Goal: Information Seeking & Learning: Learn about a topic

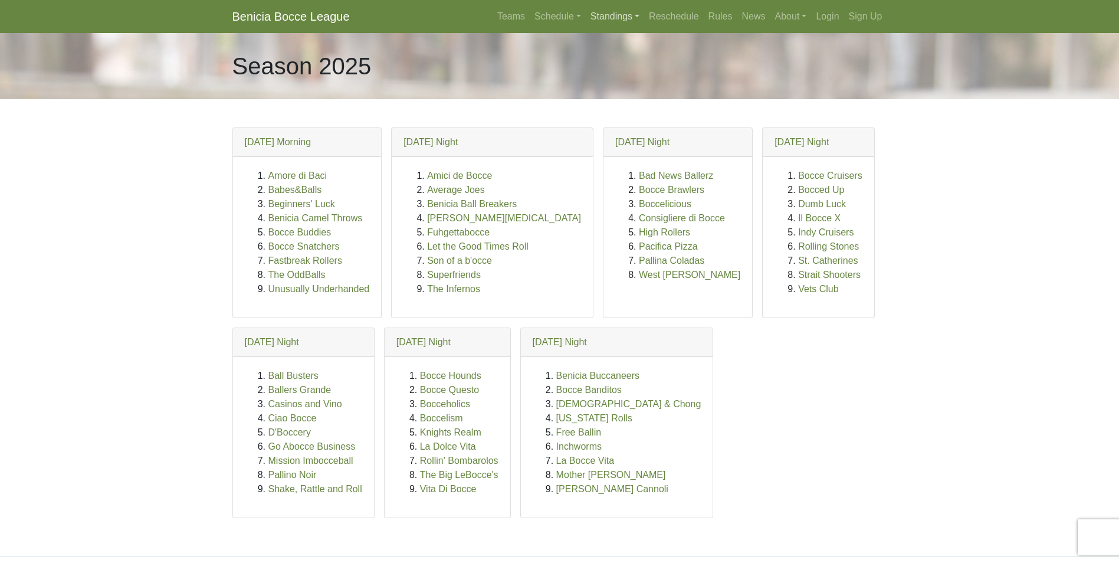
click at [596, 18] on link "Standings" at bounding box center [615, 17] width 58 height 24
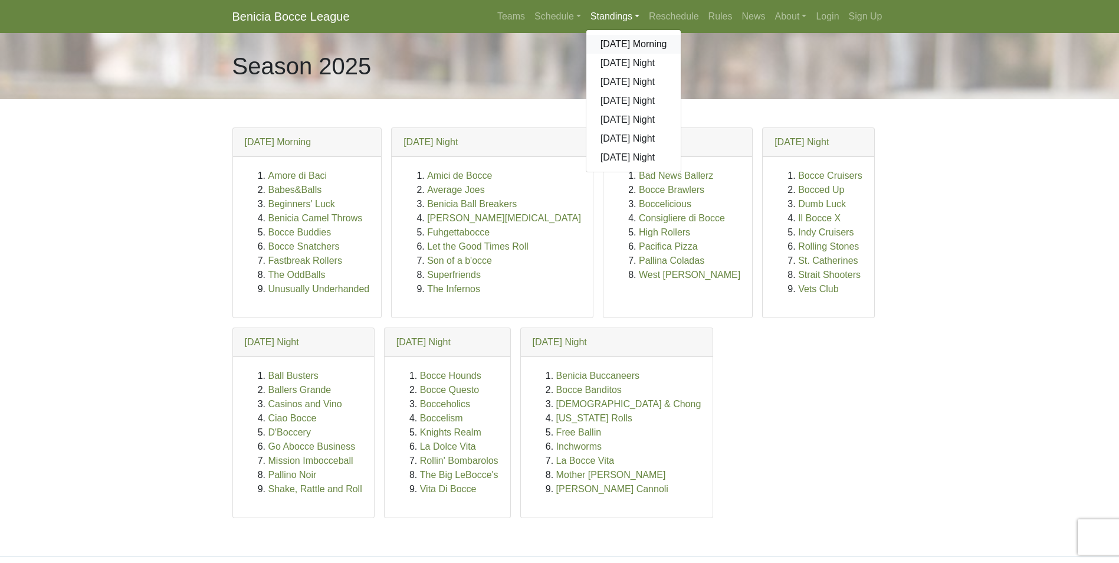
click at [627, 41] on link "[DATE] Morning" at bounding box center [633, 44] width 95 height 19
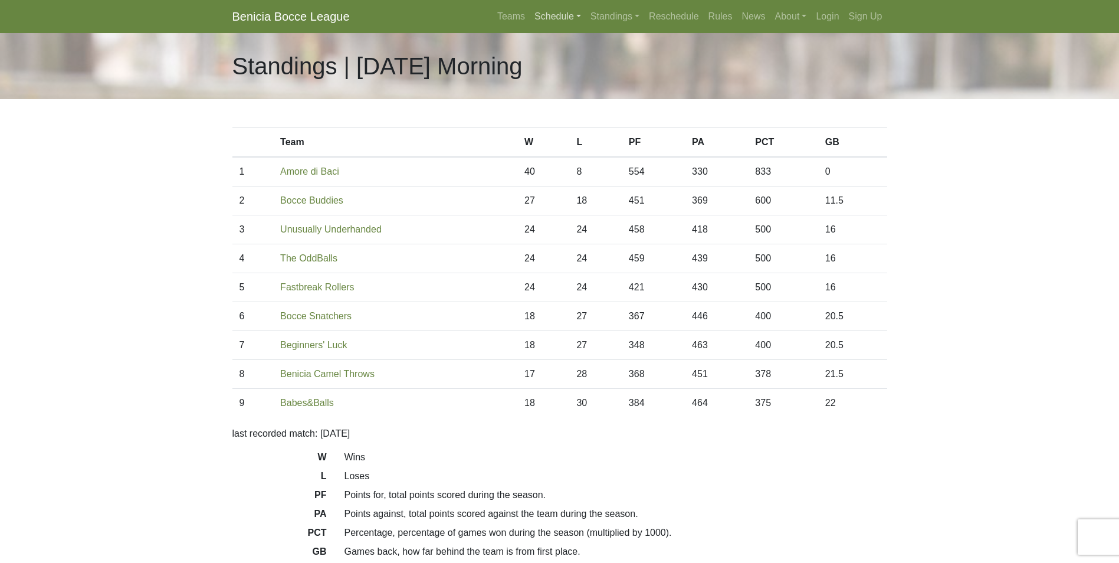
click at [550, 15] on link "Schedule" at bounding box center [558, 17] width 56 height 24
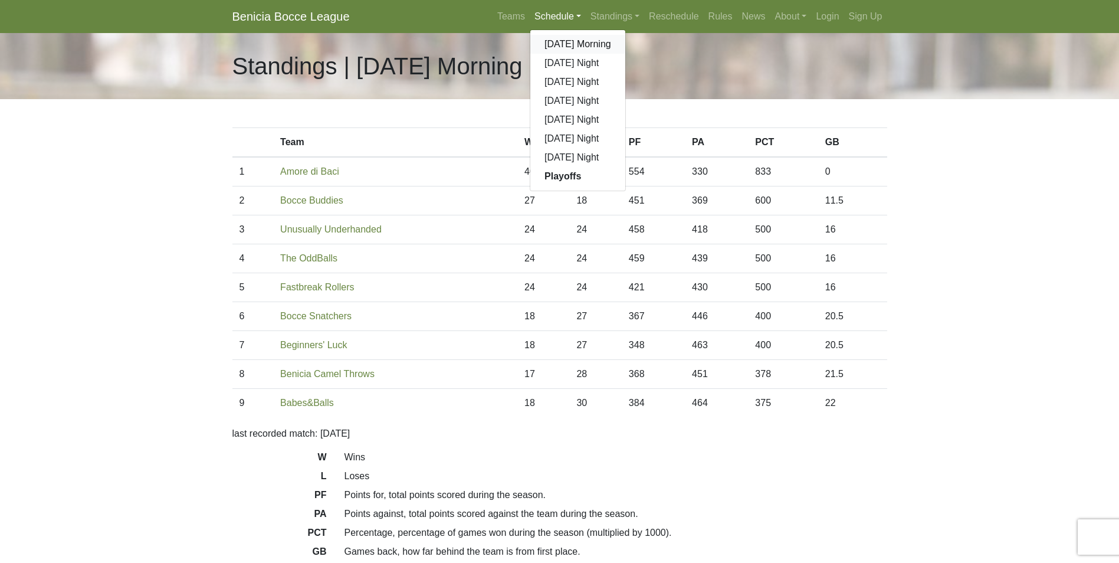
click at [568, 35] on link "[DATE] Morning" at bounding box center [577, 44] width 95 height 19
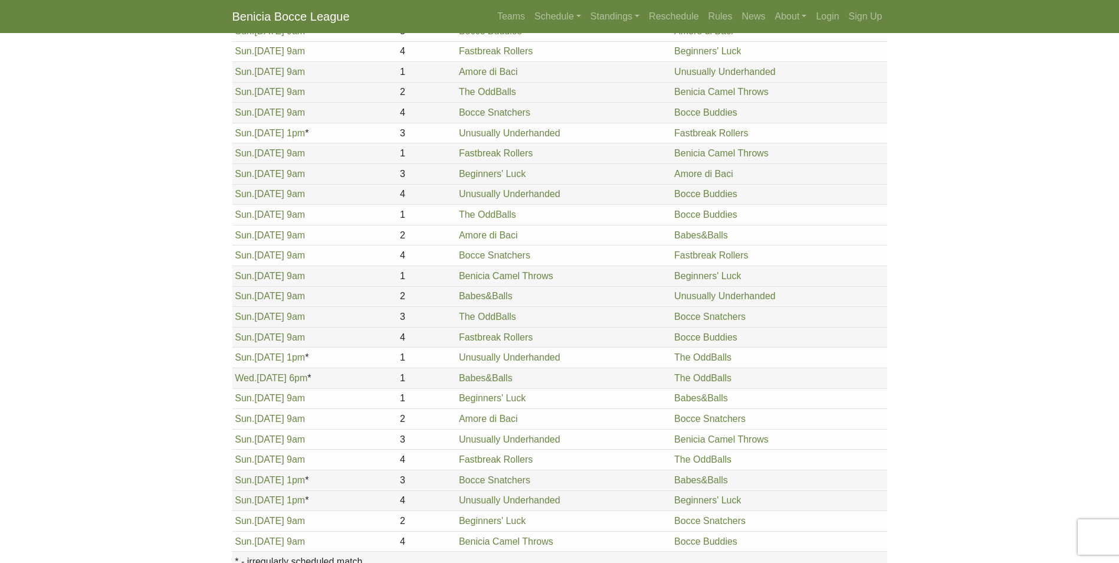
scroll to position [1204, 0]
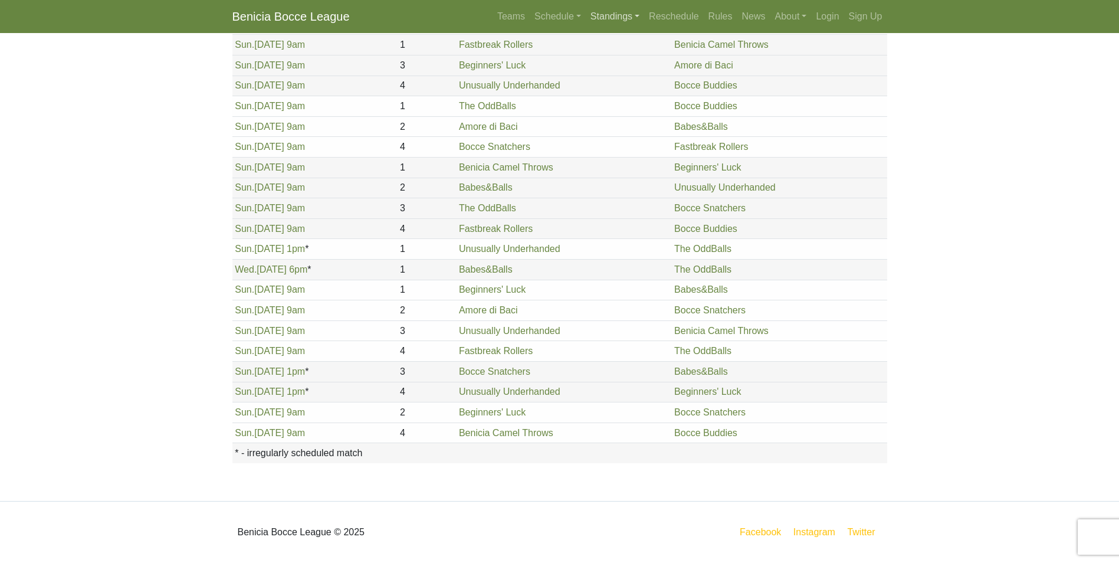
click at [618, 17] on link "Standings" at bounding box center [615, 17] width 58 height 24
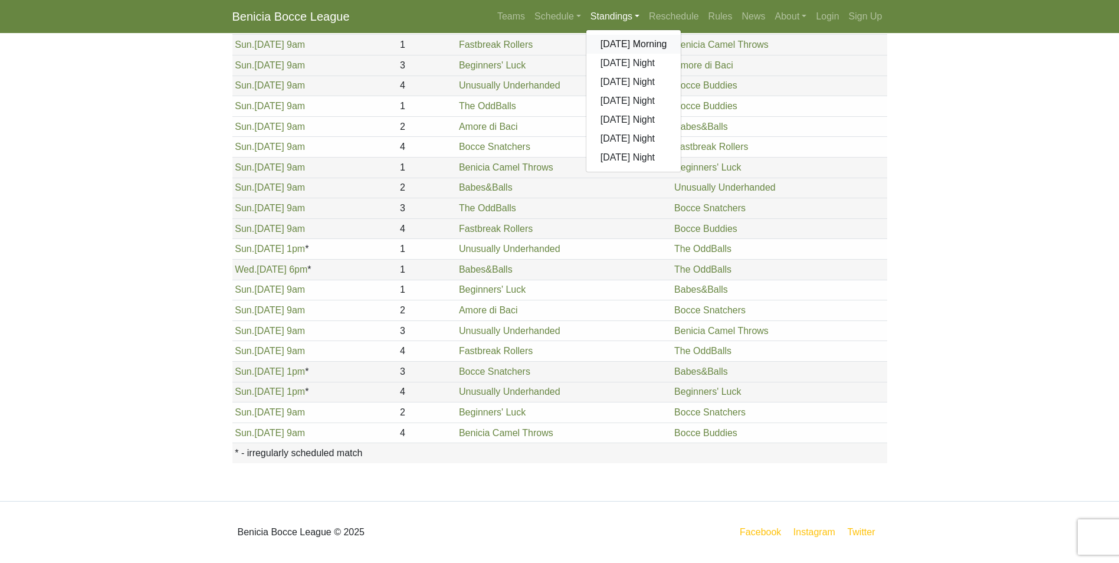
click at [660, 43] on link "[DATE] Morning" at bounding box center [633, 44] width 95 height 19
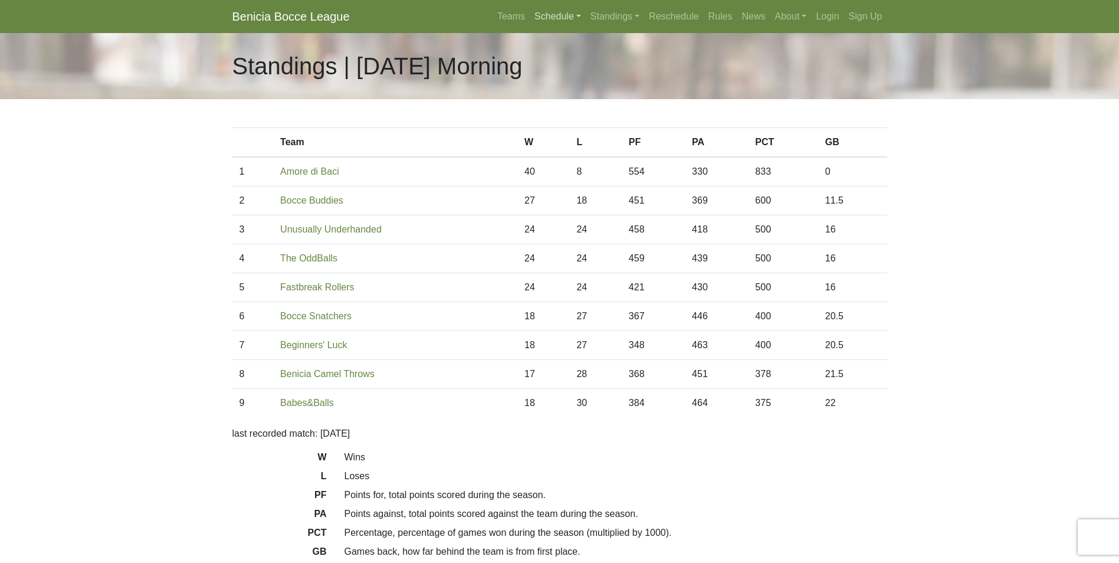
click at [562, 19] on link "Schedule" at bounding box center [558, 17] width 56 height 24
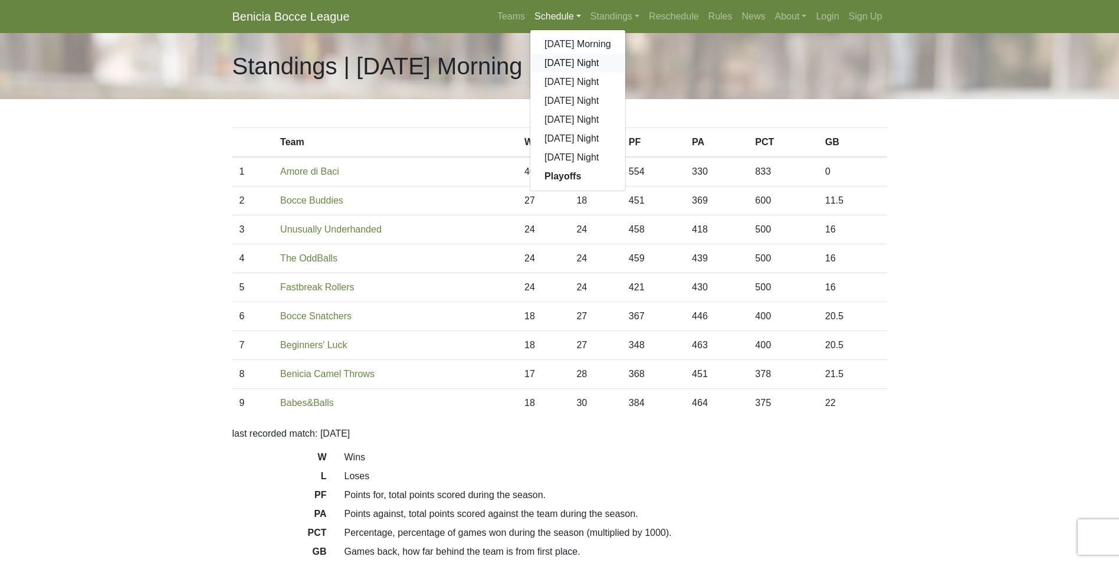
click at [563, 62] on link "[DATE] Night" at bounding box center [577, 63] width 95 height 19
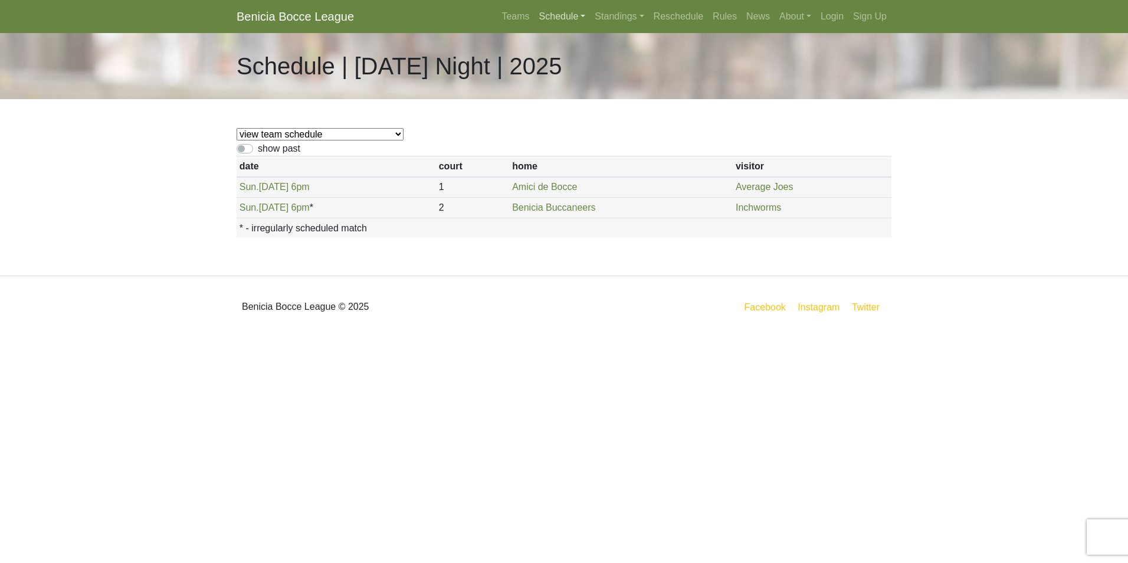
click at [568, 12] on link "Schedule" at bounding box center [563, 17] width 56 height 24
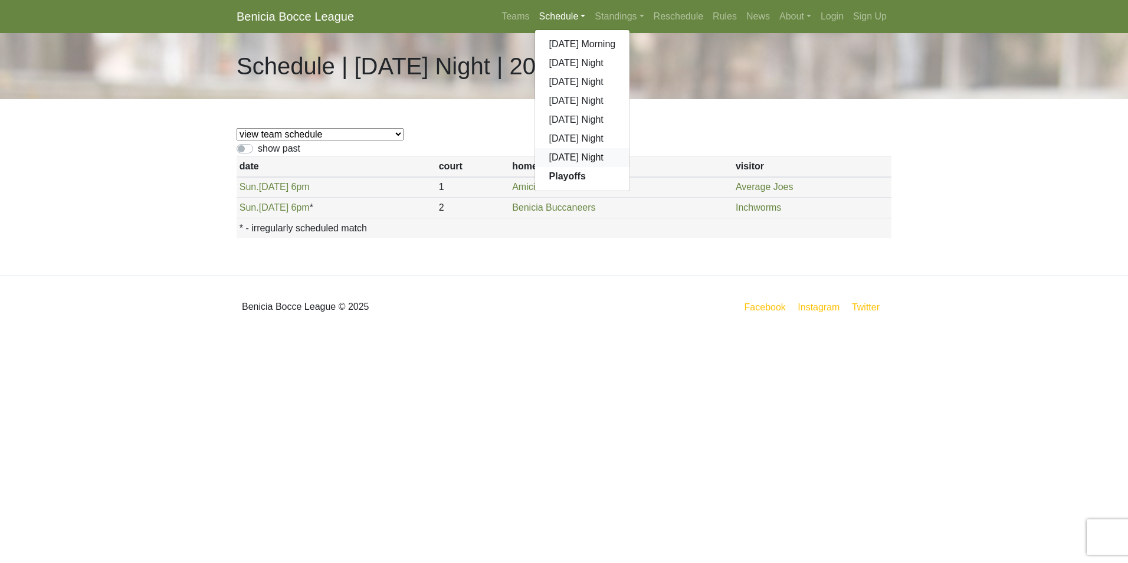
click at [583, 156] on link "[DATE] Night" at bounding box center [582, 157] width 95 height 19
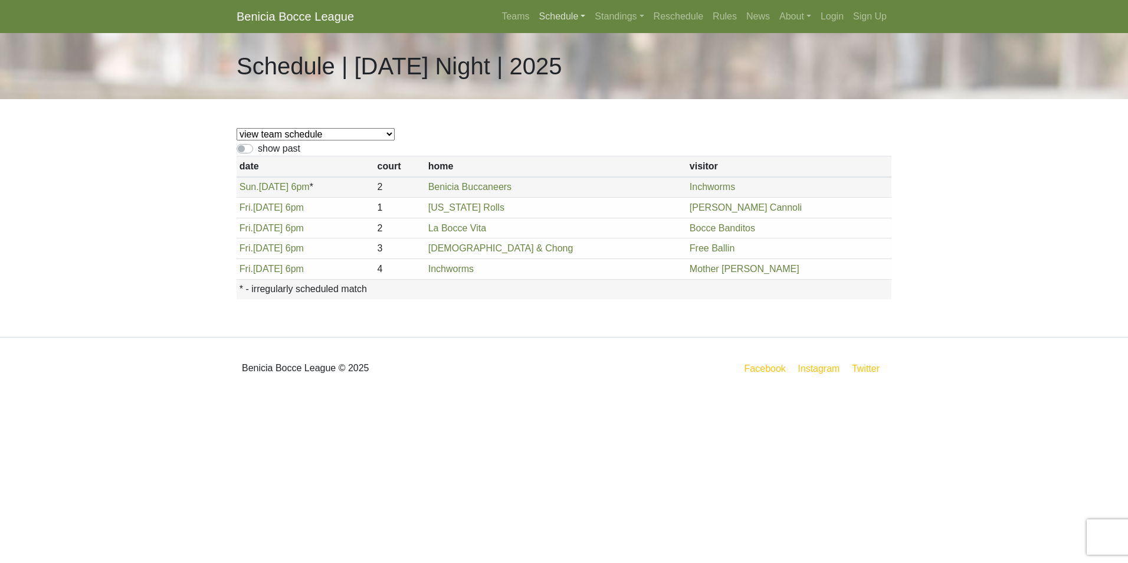
click at [567, 14] on link "Schedule" at bounding box center [563, 17] width 56 height 24
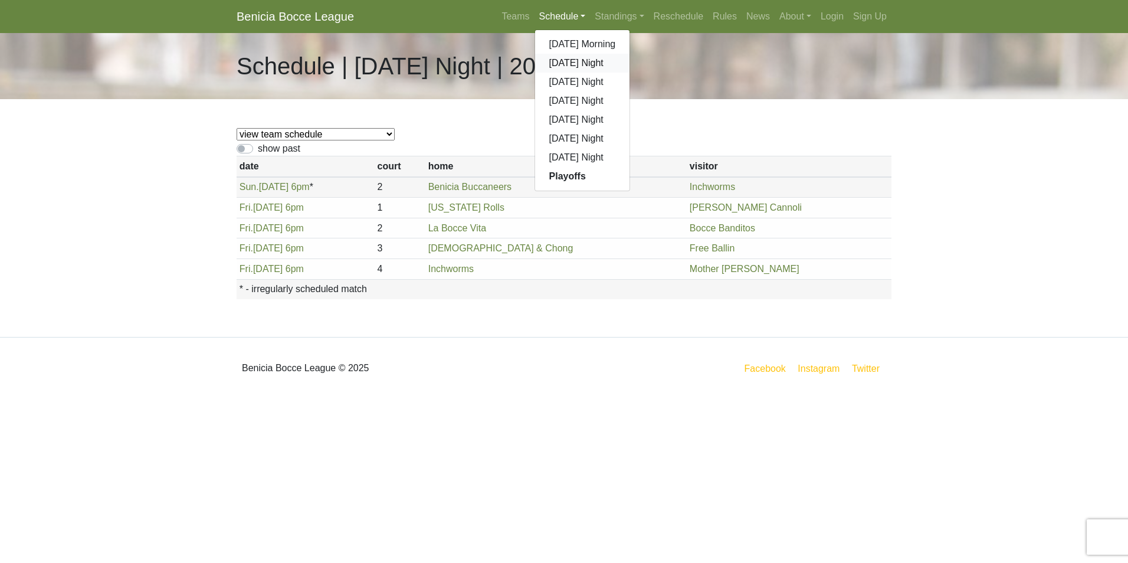
click at [575, 61] on link "[DATE] Night" at bounding box center [582, 63] width 95 height 19
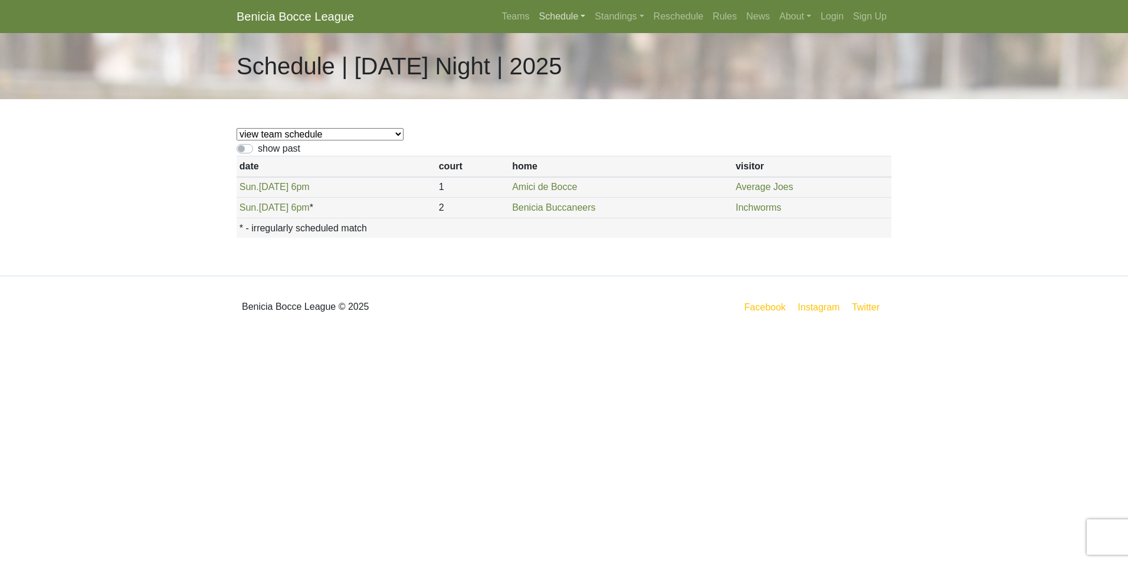
click at [564, 11] on link "Schedule" at bounding box center [563, 17] width 56 height 24
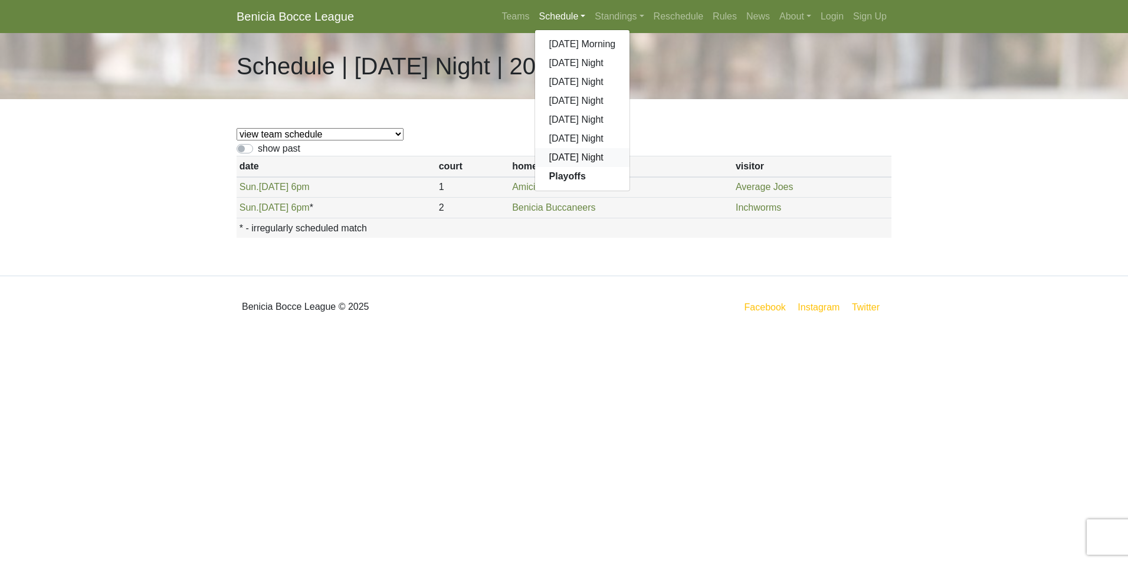
click at [588, 155] on link "[DATE] Night" at bounding box center [582, 157] width 95 height 19
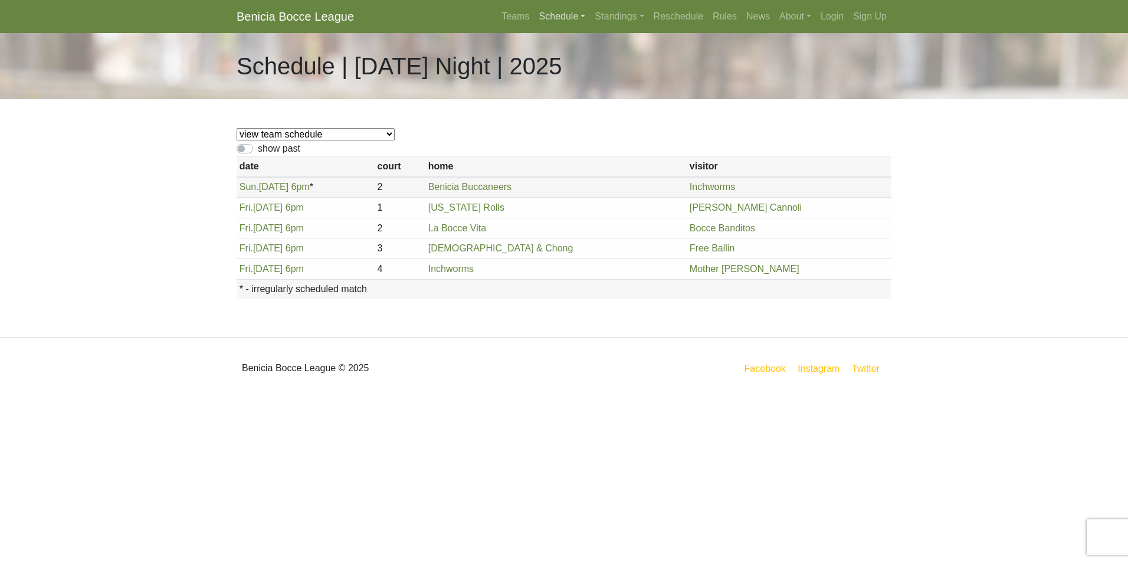
click at [564, 13] on link "Schedule" at bounding box center [563, 17] width 56 height 24
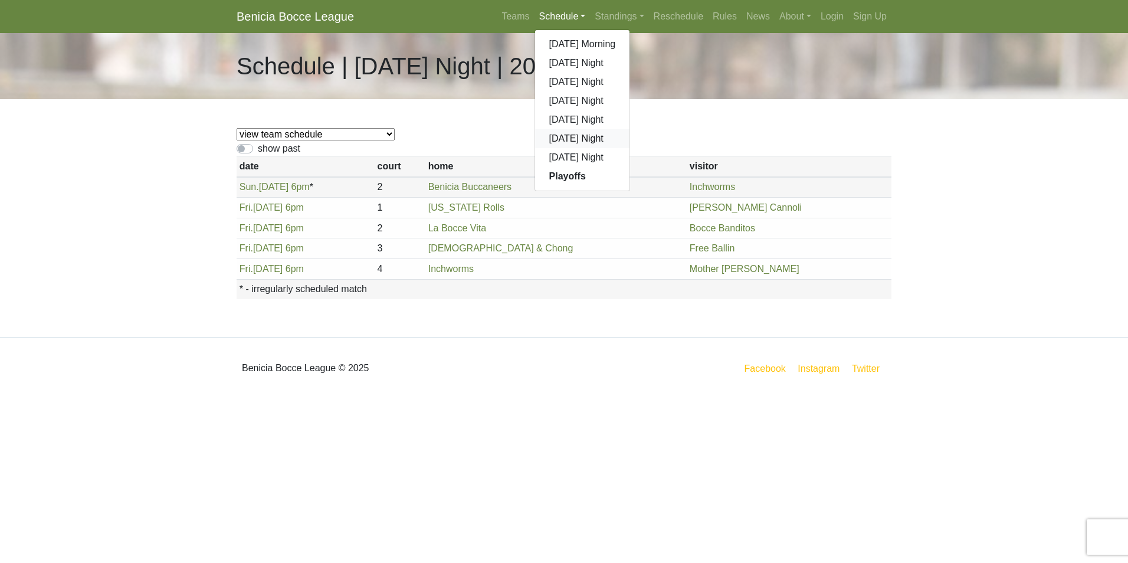
click at [578, 135] on link "[DATE] Night" at bounding box center [582, 138] width 95 height 19
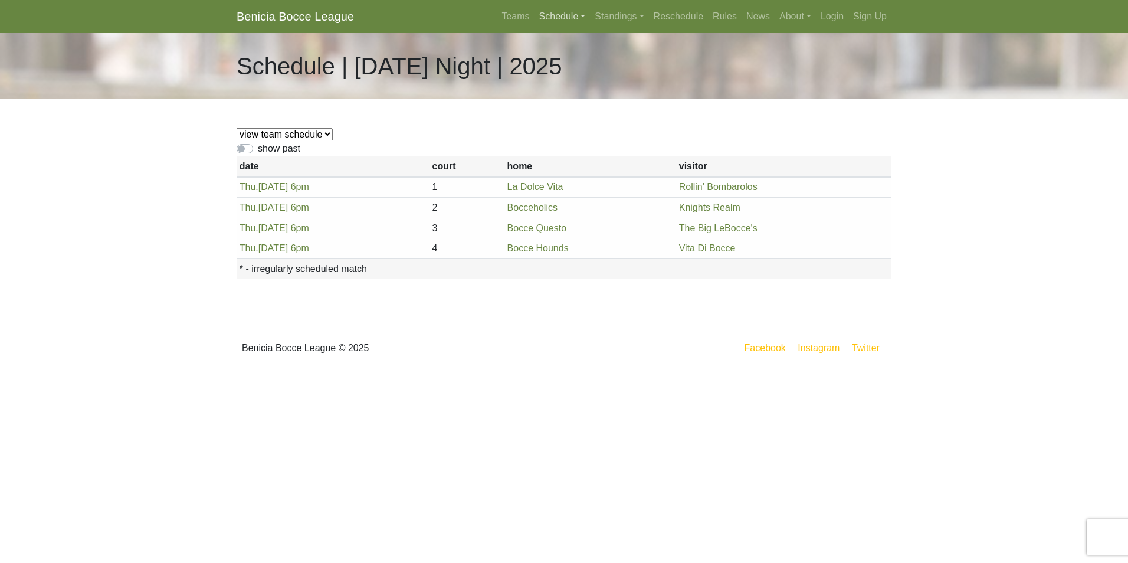
click at [566, 8] on link "Schedule" at bounding box center [563, 17] width 56 height 24
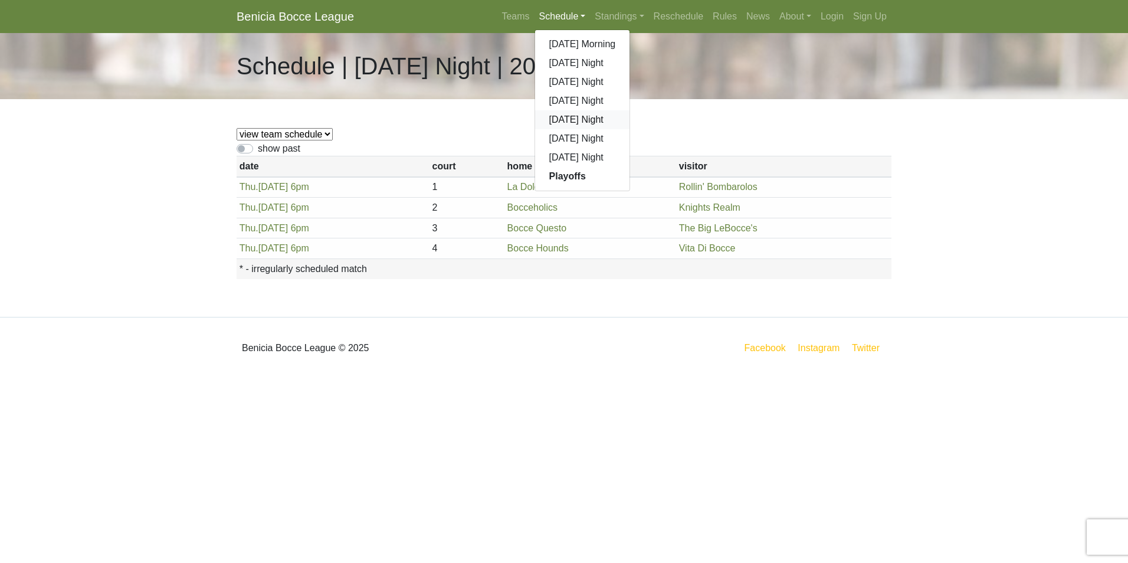
click at [569, 120] on link "[DATE] Night" at bounding box center [582, 119] width 95 height 19
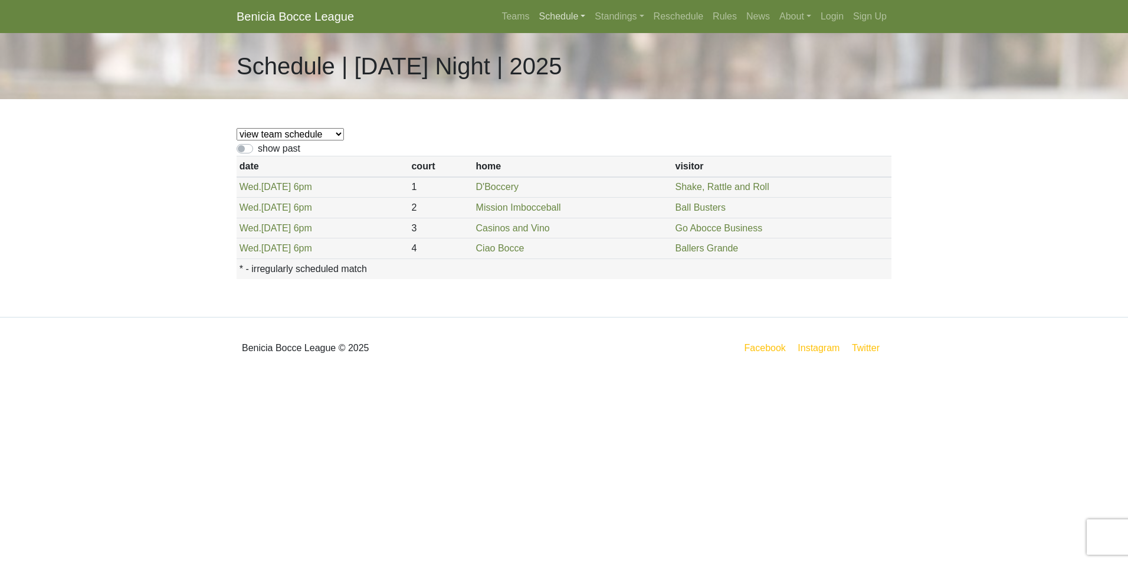
click at [568, 12] on link "Schedule" at bounding box center [563, 17] width 56 height 24
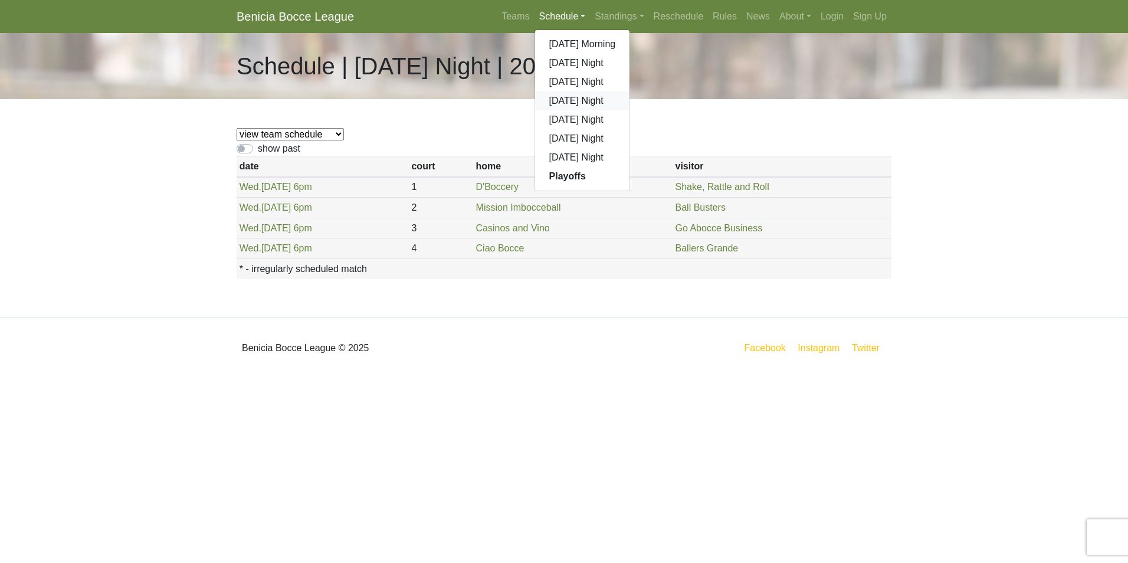
click at [571, 99] on link "[DATE] Night" at bounding box center [582, 100] width 95 height 19
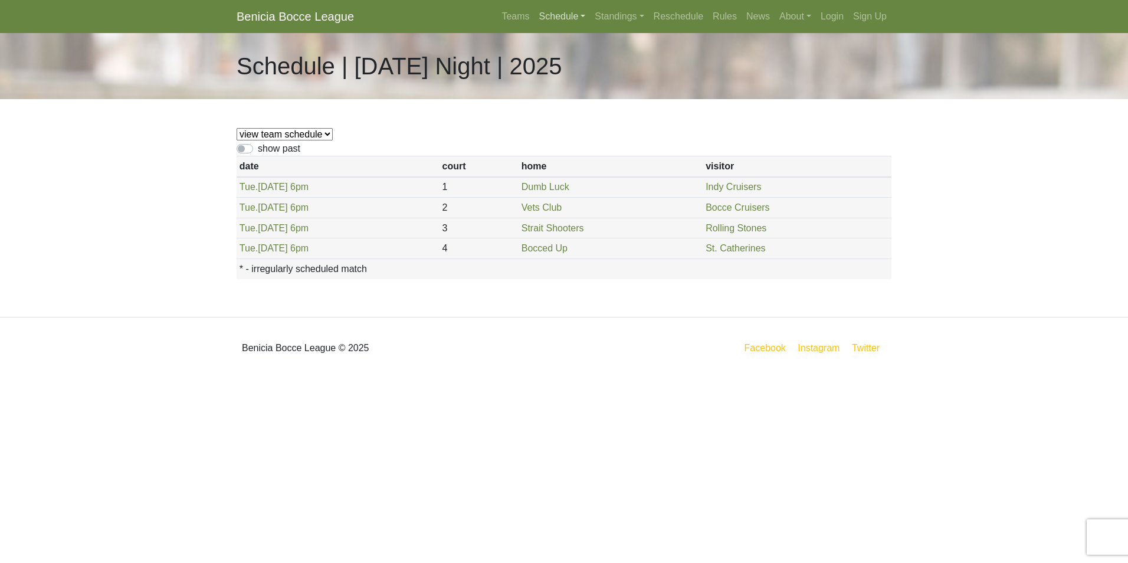
click at [568, 15] on link "Schedule" at bounding box center [563, 17] width 56 height 24
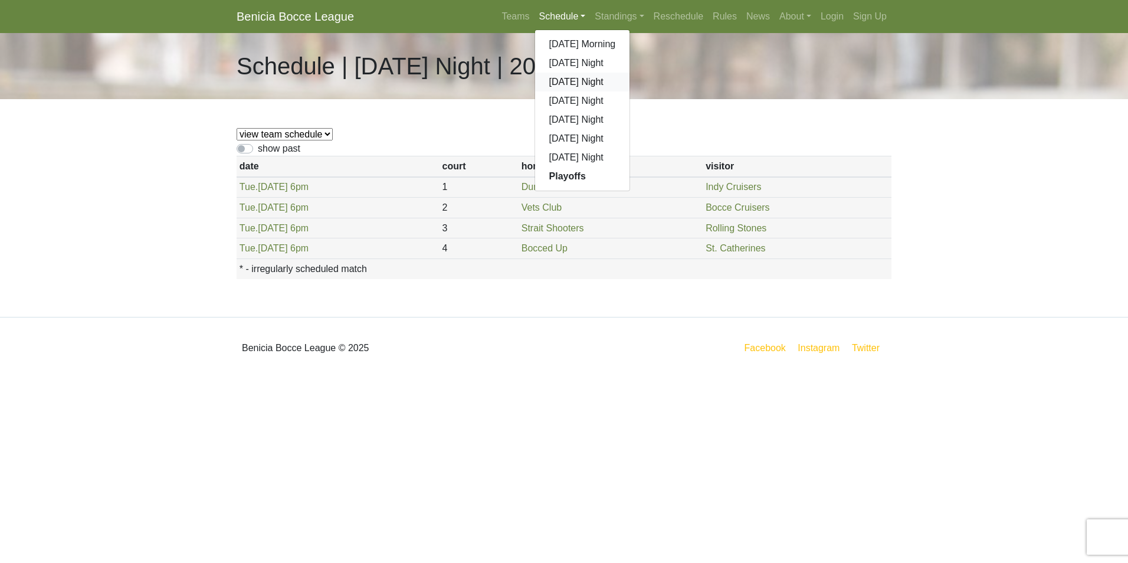
click at [570, 81] on link "[DATE] Night" at bounding box center [582, 82] width 95 height 19
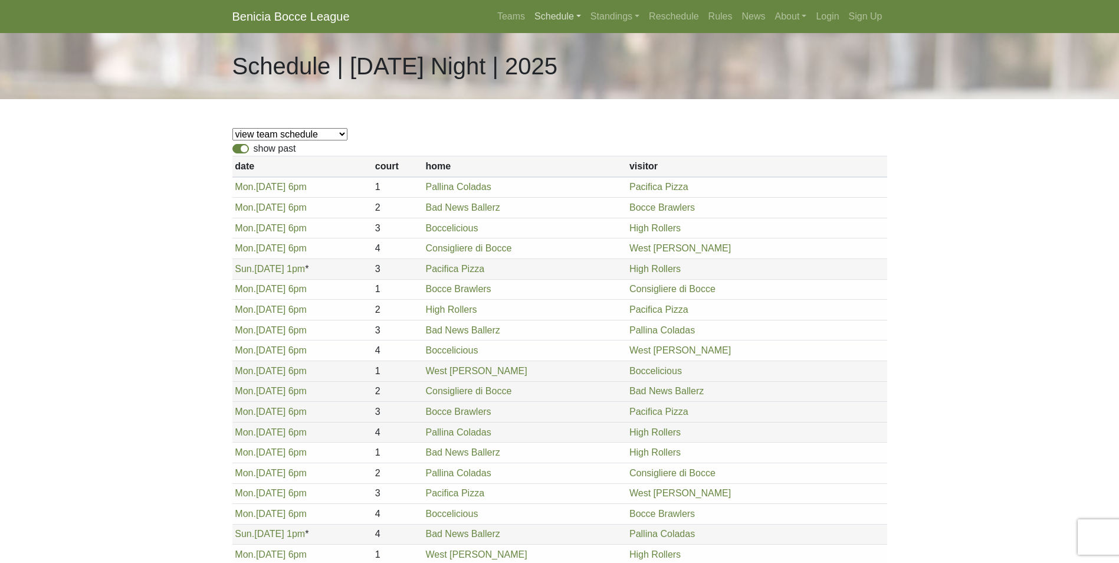
click at [559, 15] on link "Schedule" at bounding box center [558, 17] width 56 height 24
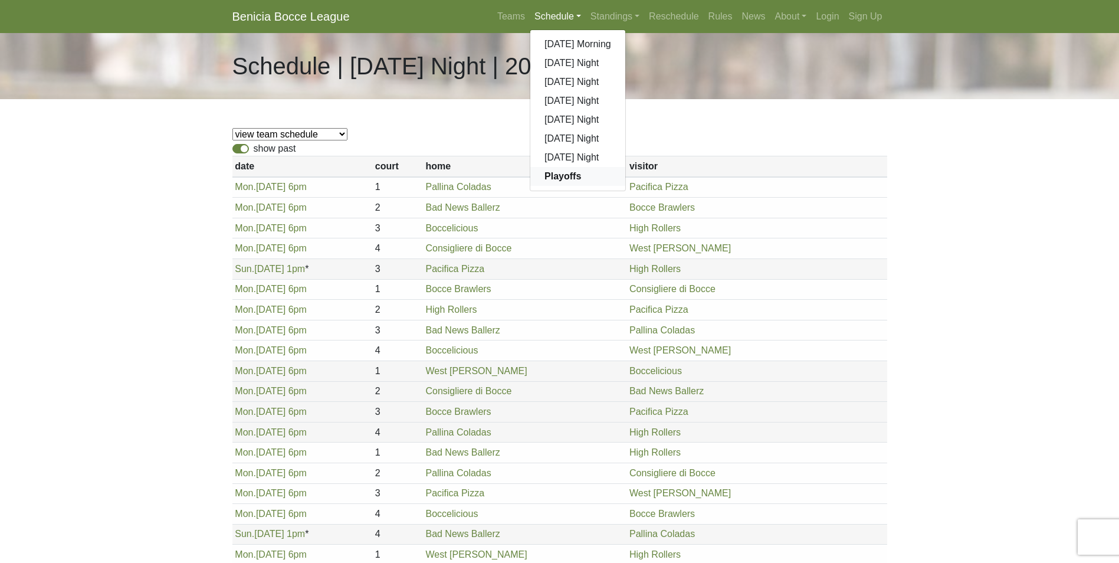
click at [573, 171] on strong "Playoffs" at bounding box center [563, 176] width 37 height 10
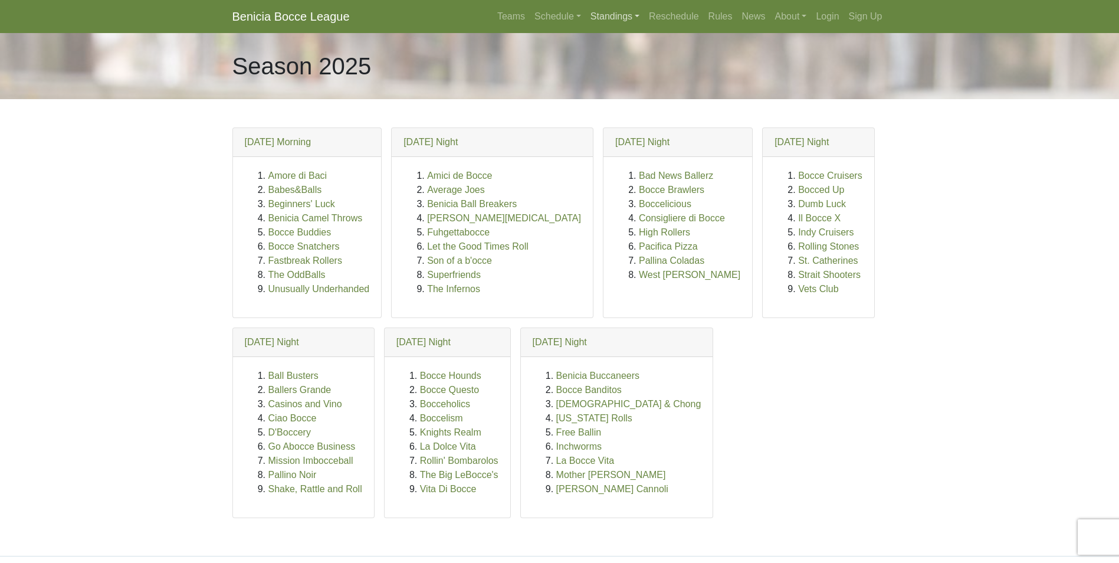
click at [615, 11] on link "Standings" at bounding box center [615, 17] width 58 height 24
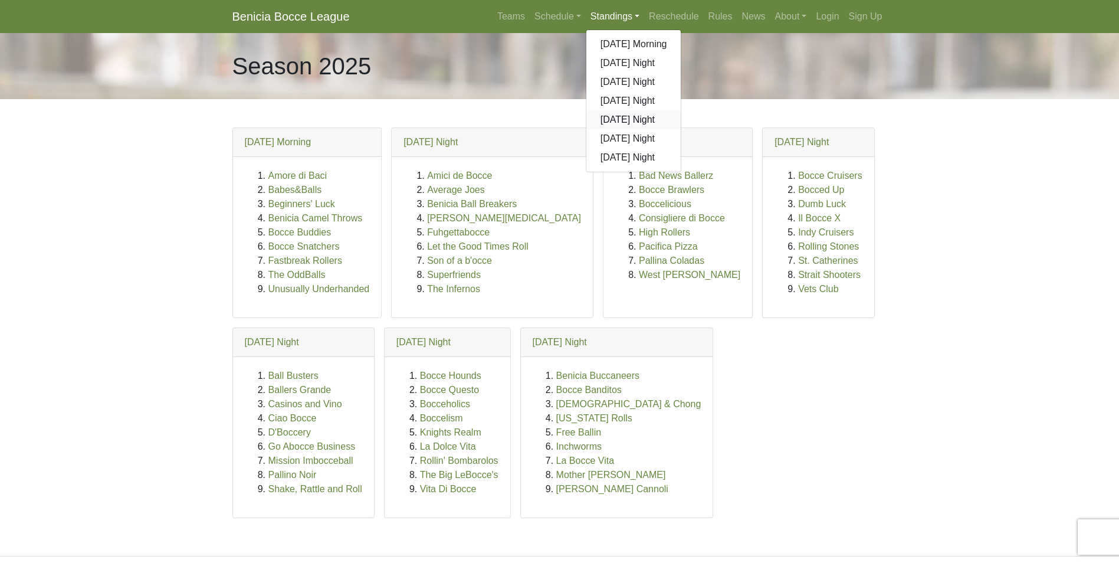
click at [630, 119] on link "[DATE] Night" at bounding box center [633, 119] width 95 height 19
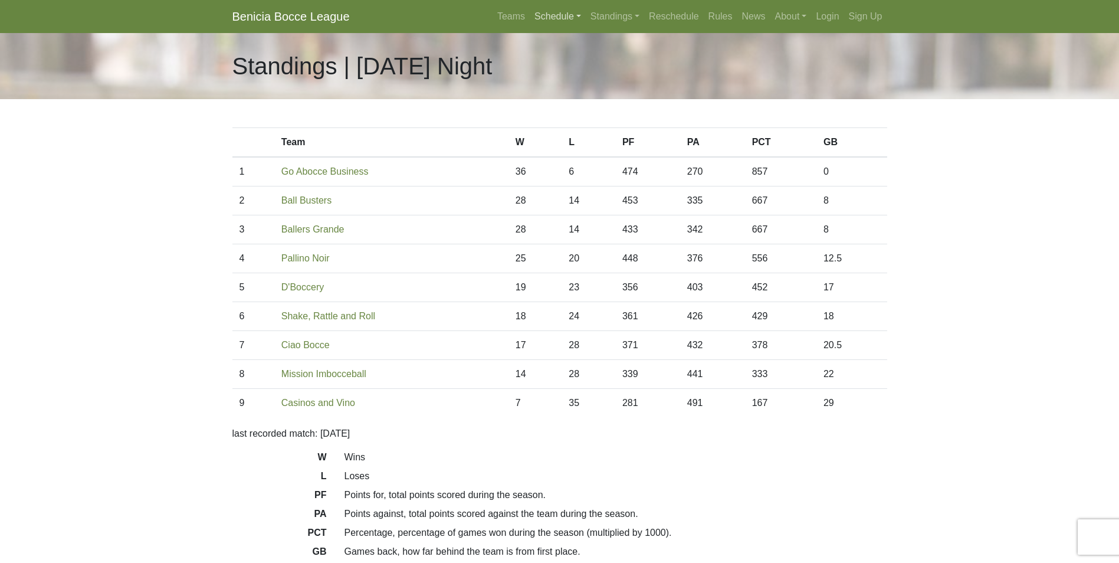
click at [558, 11] on link "Schedule" at bounding box center [558, 17] width 56 height 24
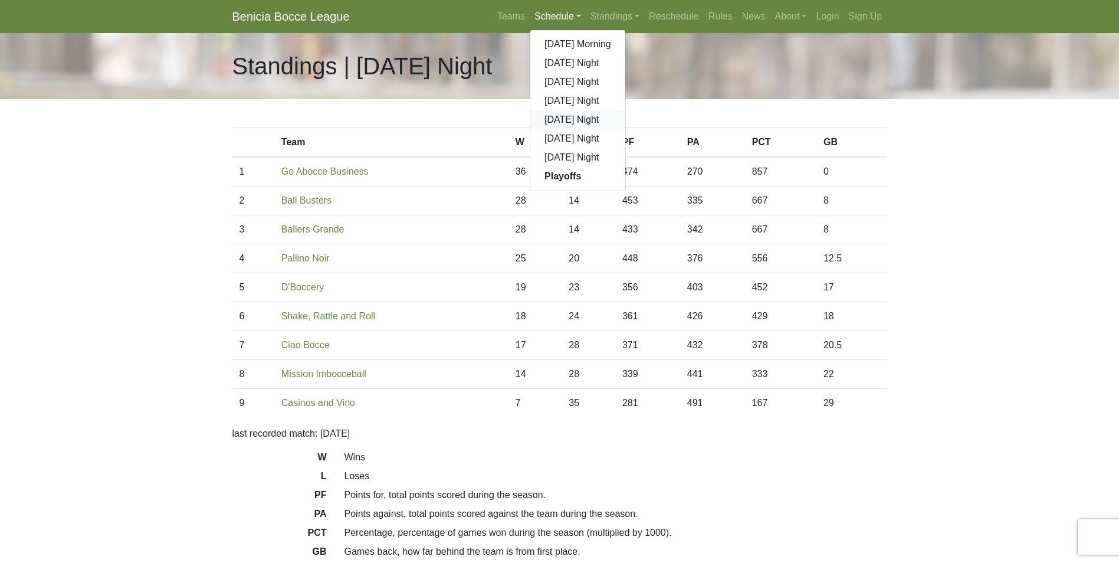
click at [568, 118] on link "[DATE] Night" at bounding box center [577, 119] width 95 height 19
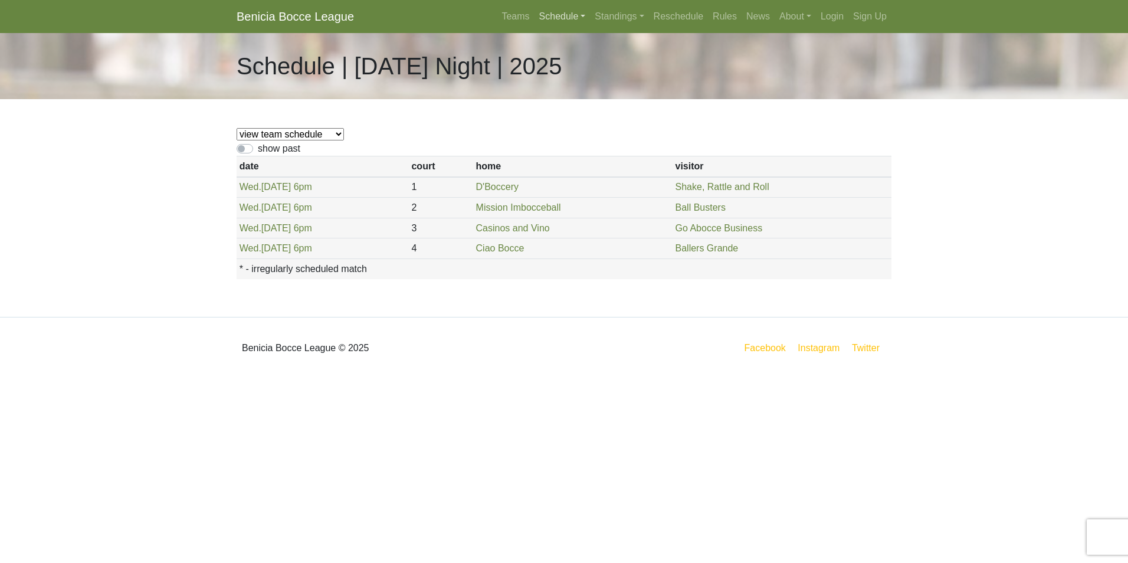
click at [556, 18] on link "Schedule" at bounding box center [563, 17] width 56 height 24
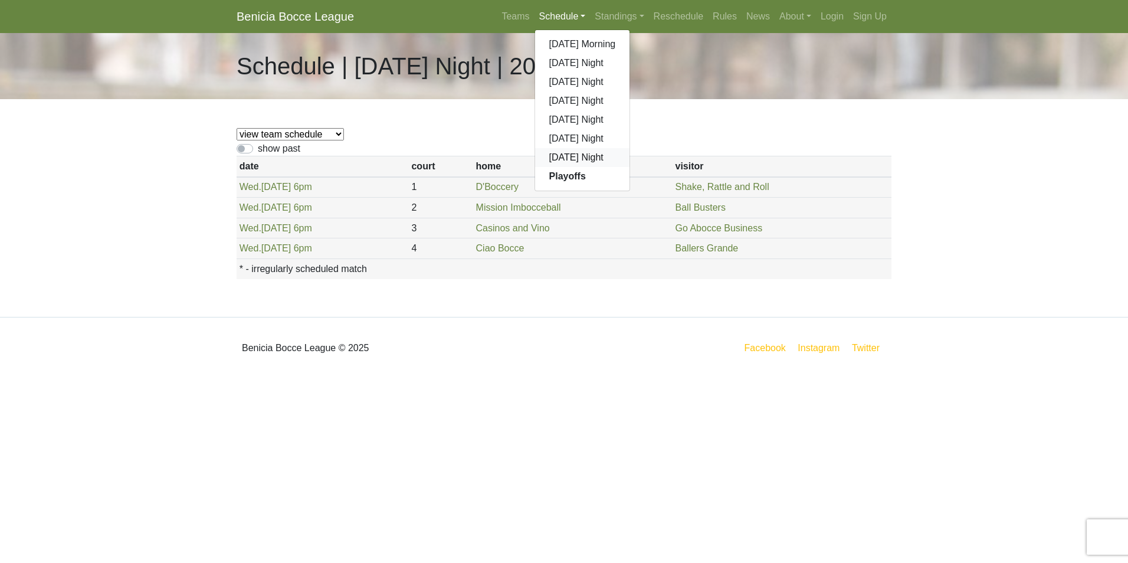
click at [576, 159] on link "[DATE] Night" at bounding box center [582, 157] width 95 height 19
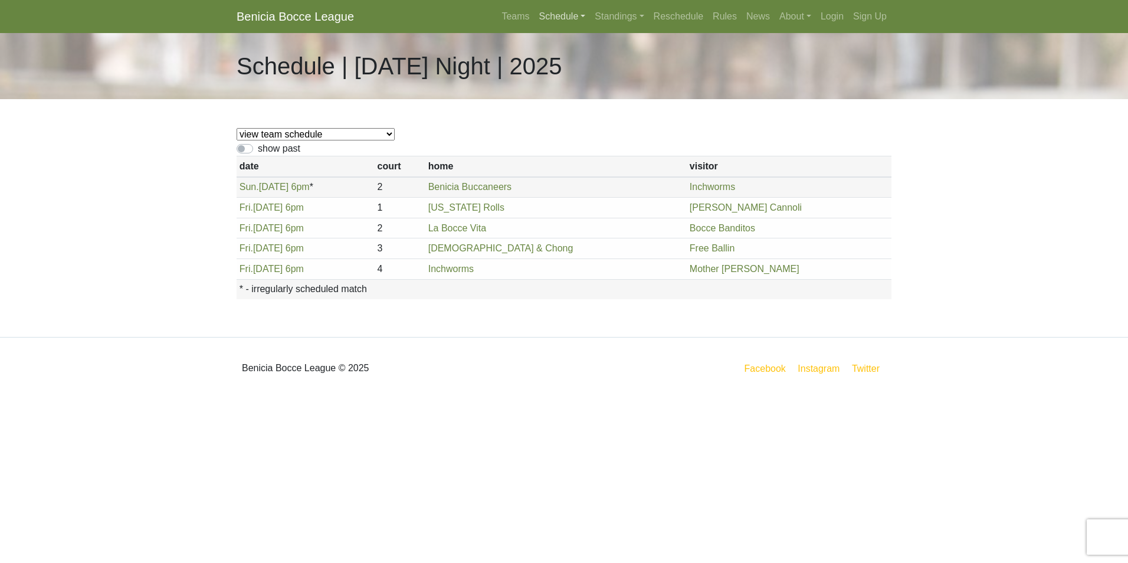
click at [571, 14] on link "Schedule" at bounding box center [563, 17] width 56 height 24
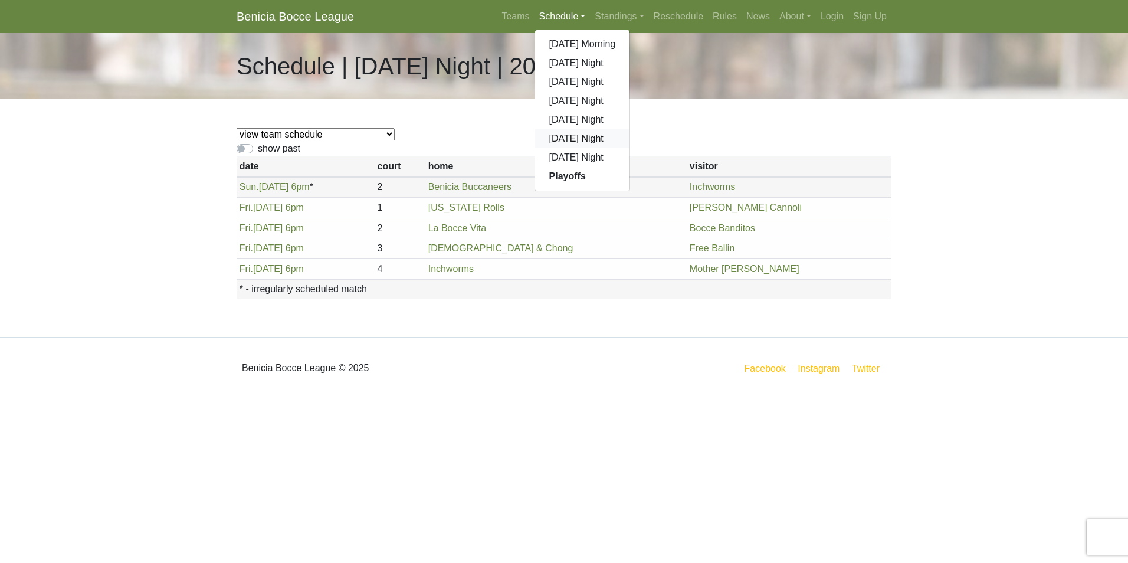
click at [584, 134] on link "[DATE] Night" at bounding box center [582, 138] width 95 height 19
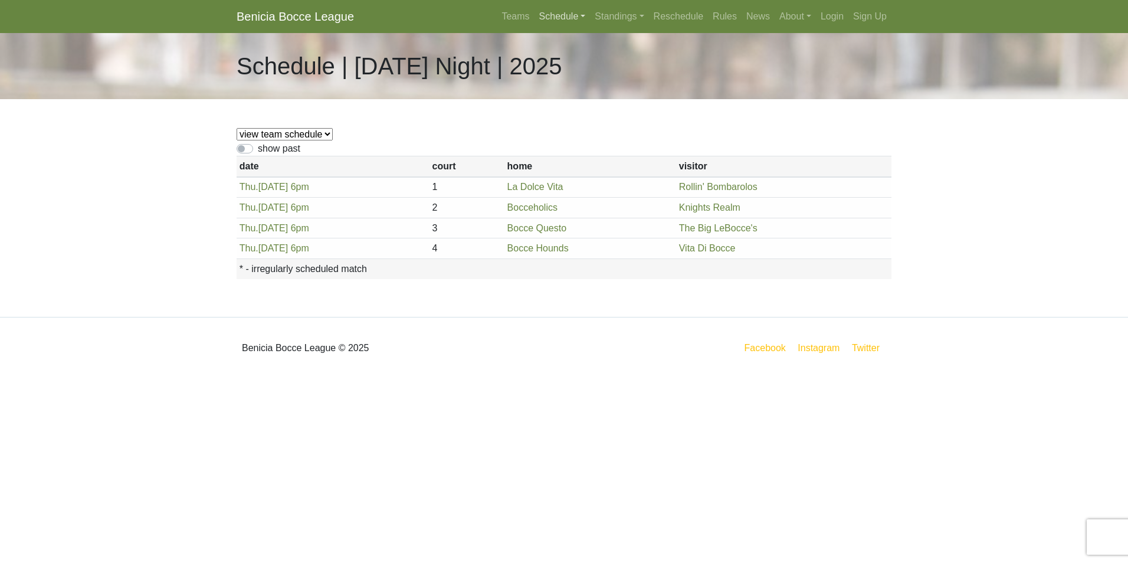
click at [563, 14] on link "Schedule" at bounding box center [563, 17] width 56 height 24
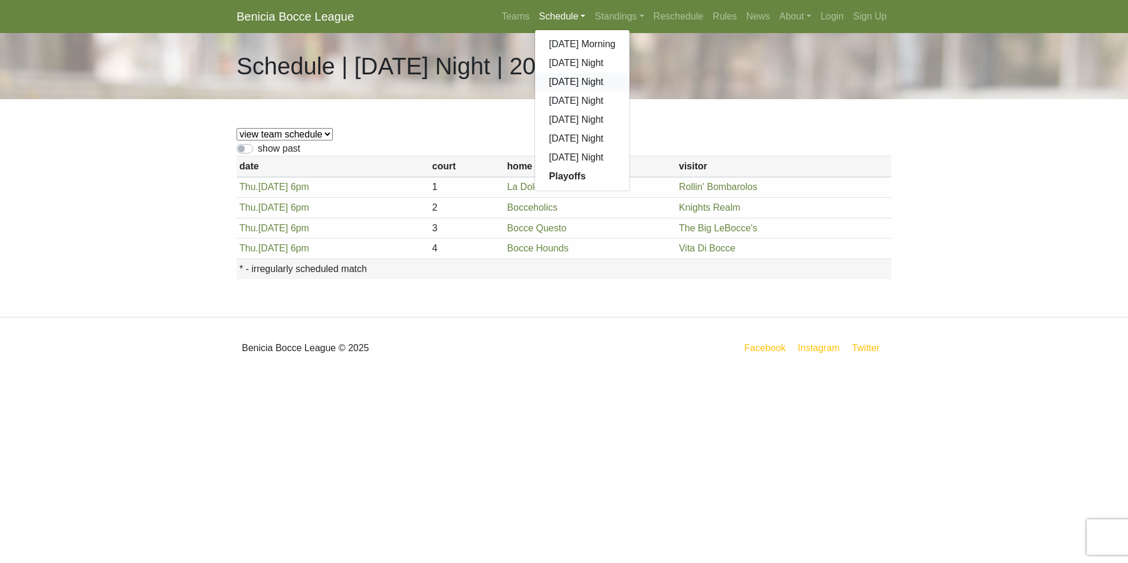
click at [573, 83] on link "[DATE] Night" at bounding box center [582, 82] width 95 height 19
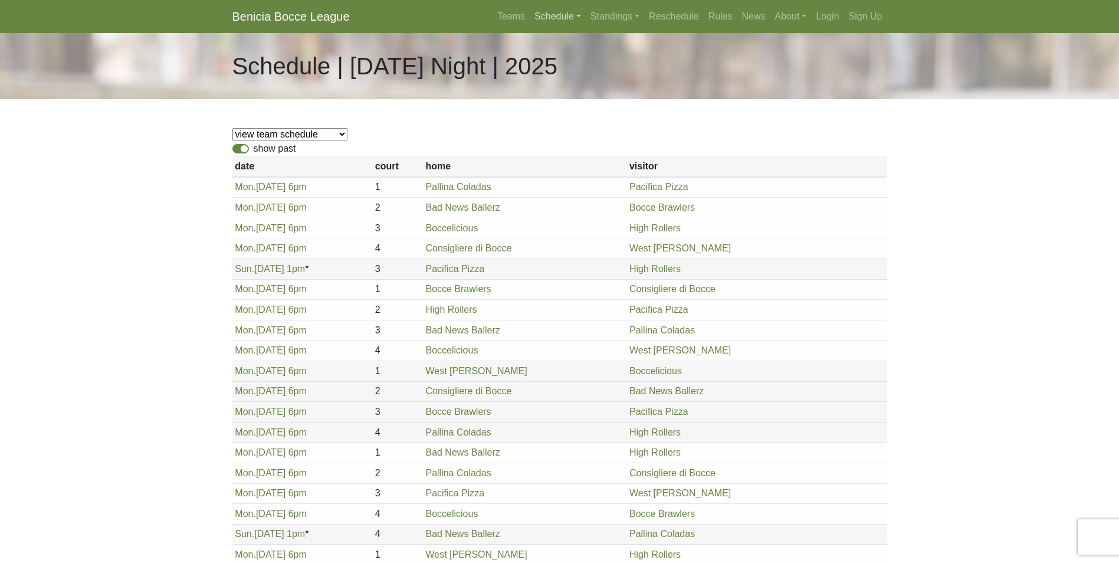
click at [562, 18] on link "Schedule" at bounding box center [558, 17] width 56 height 24
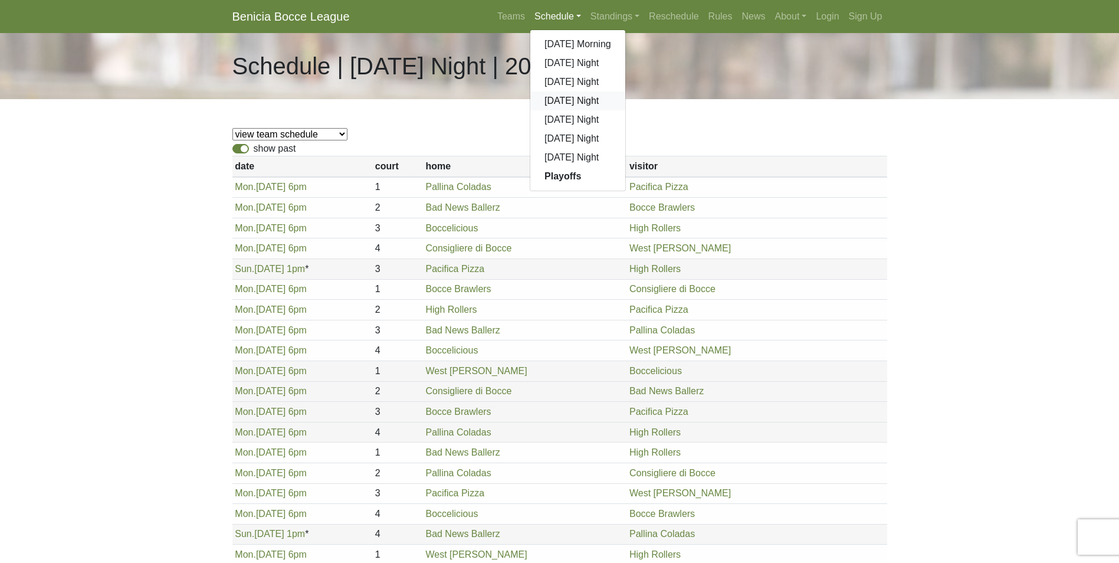
click at [562, 103] on link "[DATE] Night" at bounding box center [577, 100] width 95 height 19
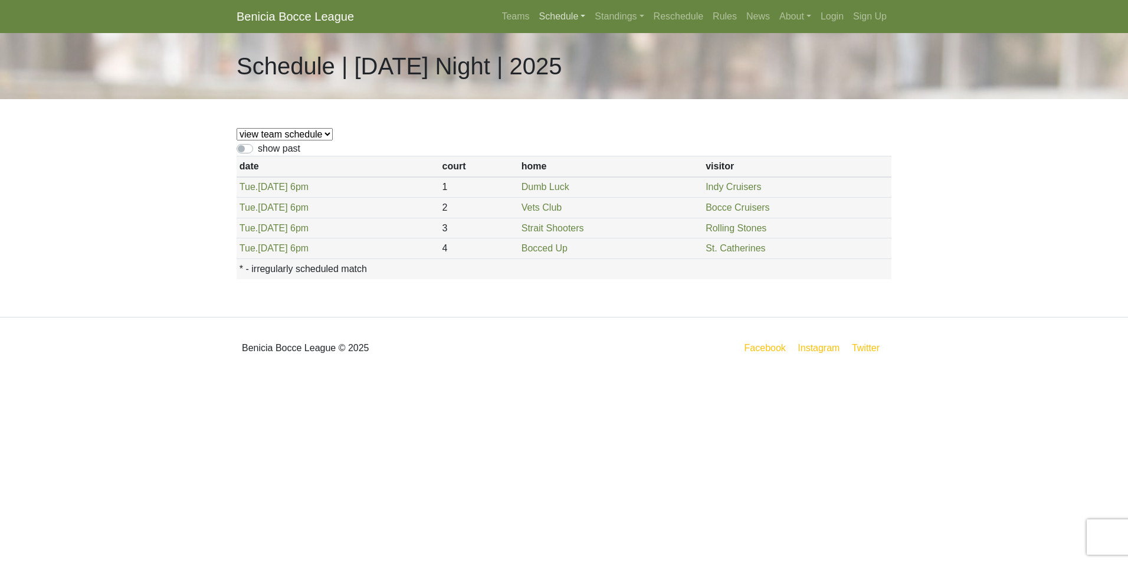
click at [548, 9] on link "Schedule" at bounding box center [563, 17] width 56 height 24
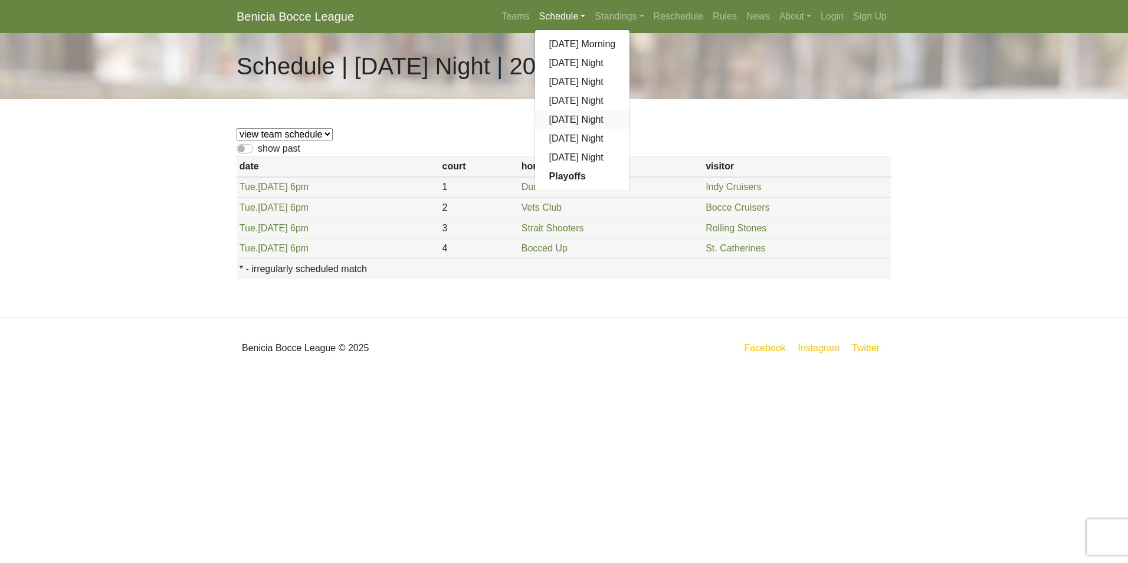
click at [572, 117] on link "[DATE] Night" at bounding box center [582, 119] width 95 height 19
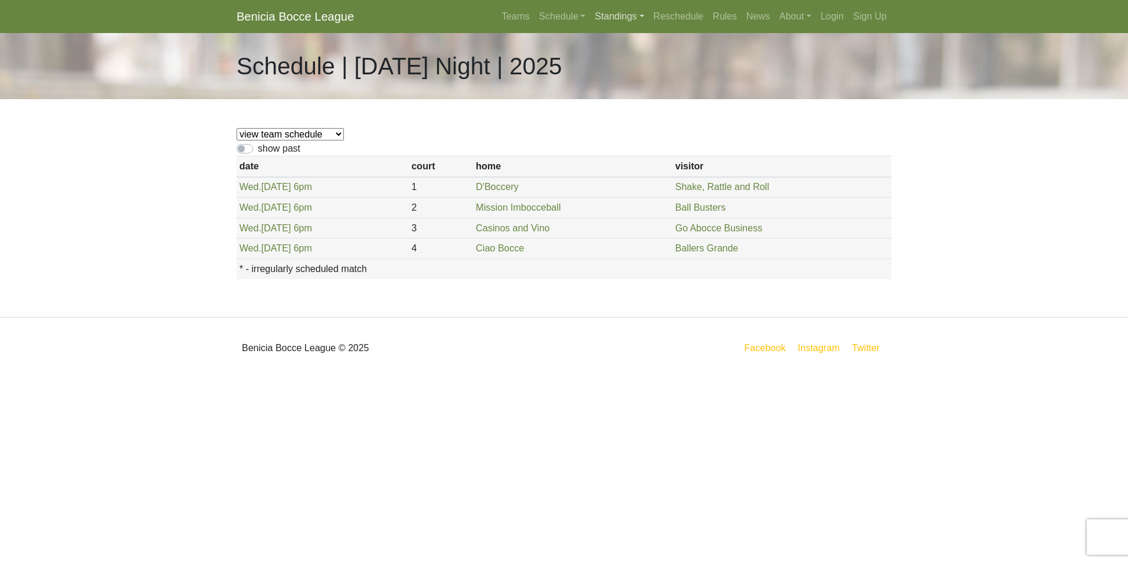
click at [611, 11] on link "Standings" at bounding box center [619, 17] width 58 height 24
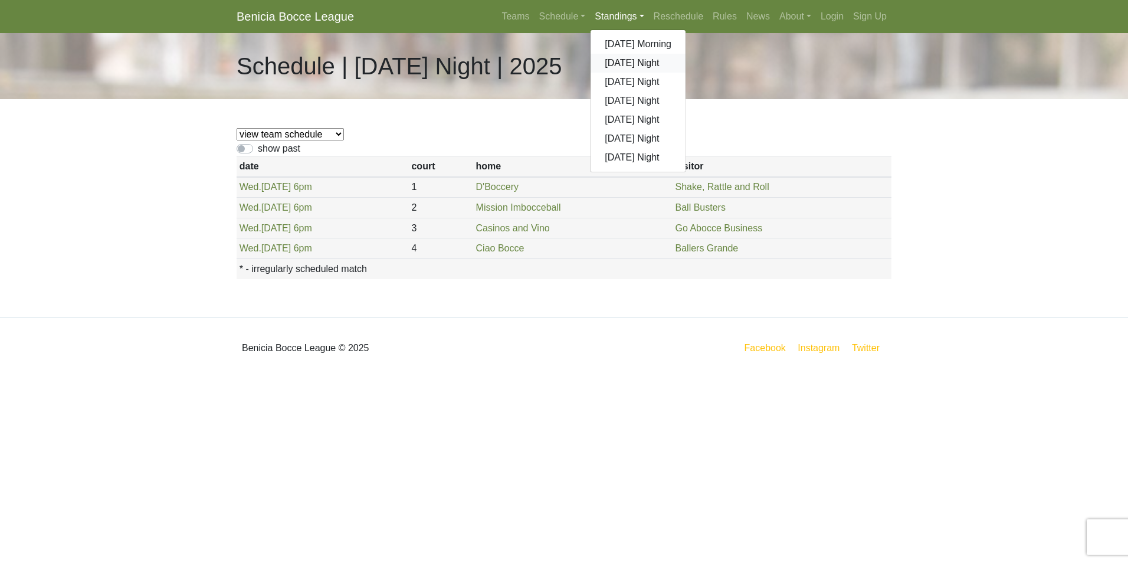
click at [635, 66] on link "[DATE] Night" at bounding box center [638, 63] width 95 height 19
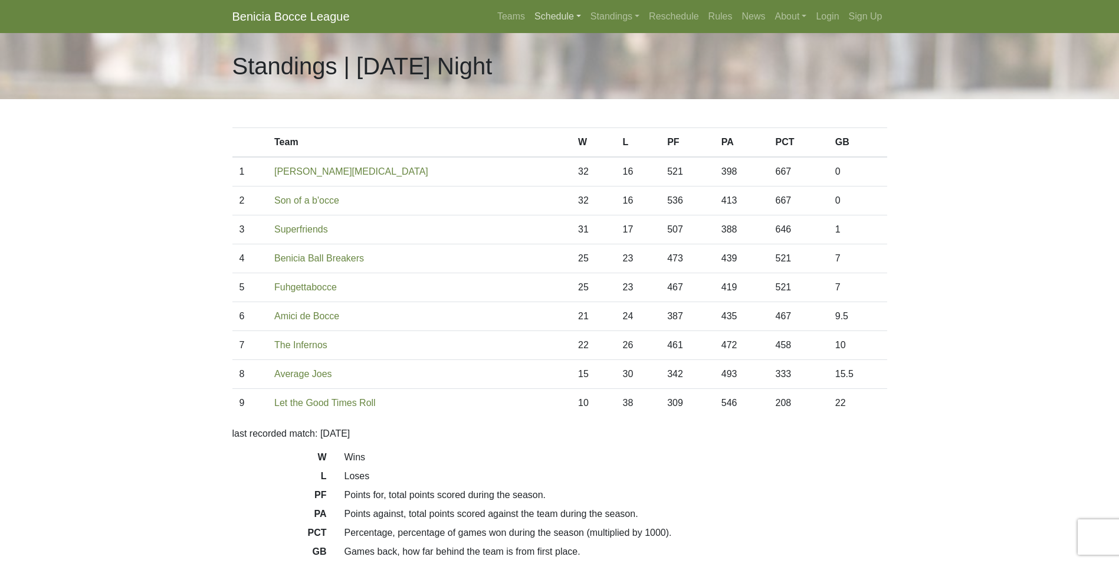
click at [564, 15] on link "Schedule" at bounding box center [558, 17] width 56 height 24
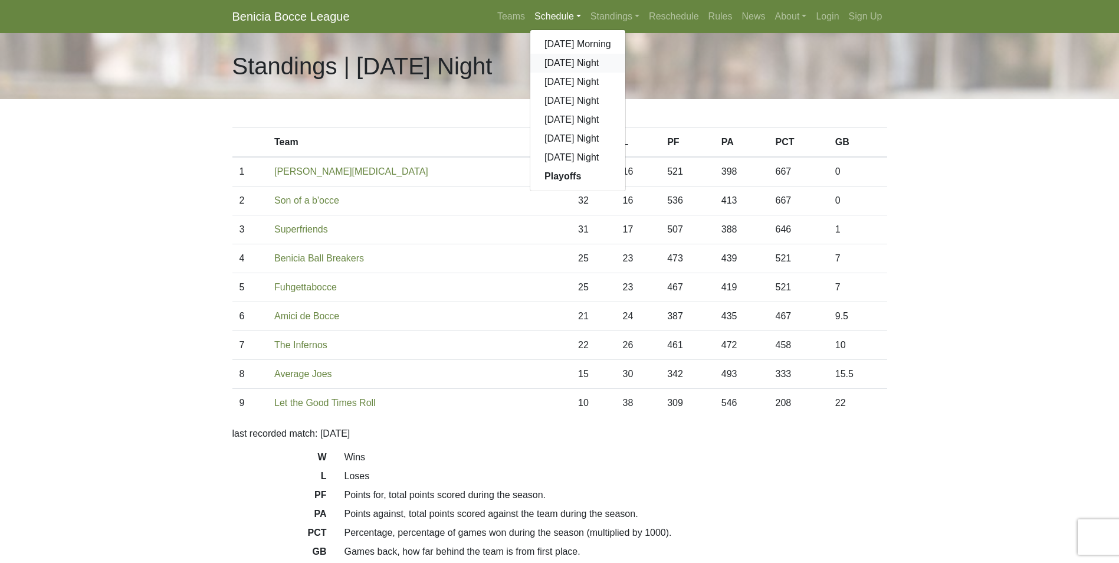
click at [578, 63] on link "[DATE] Night" at bounding box center [577, 63] width 95 height 19
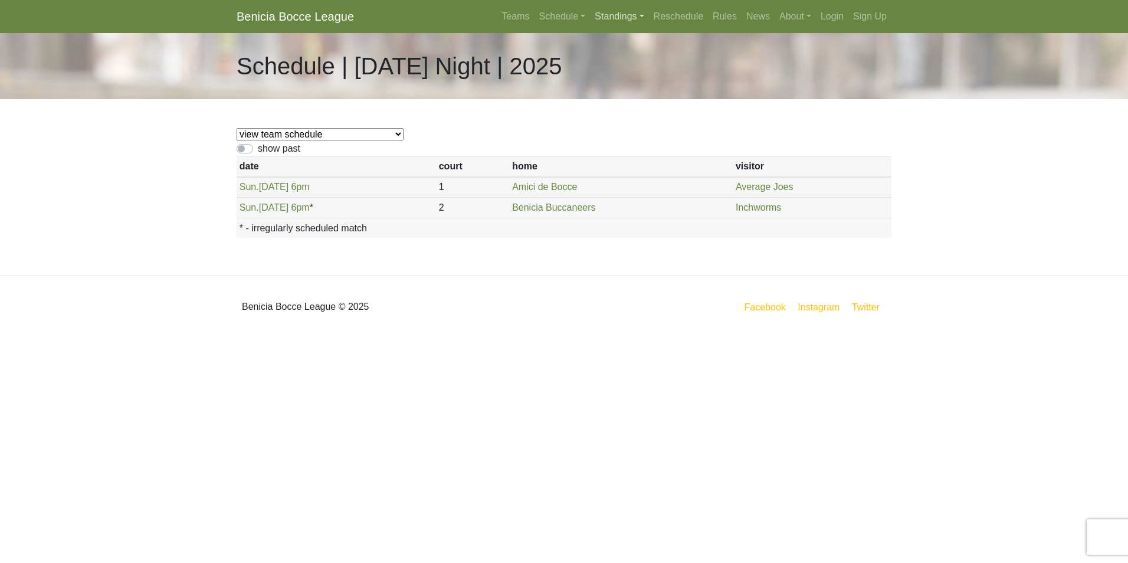
click at [626, 14] on link "Standings" at bounding box center [619, 17] width 58 height 24
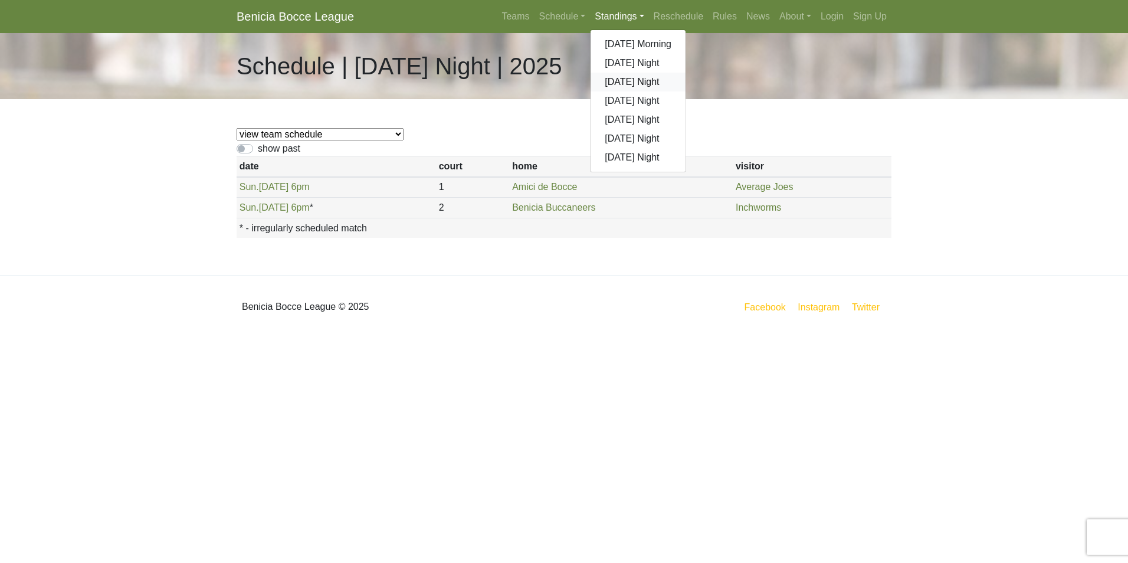
click at [638, 81] on link "[DATE] Night" at bounding box center [638, 82] width 95 height 19
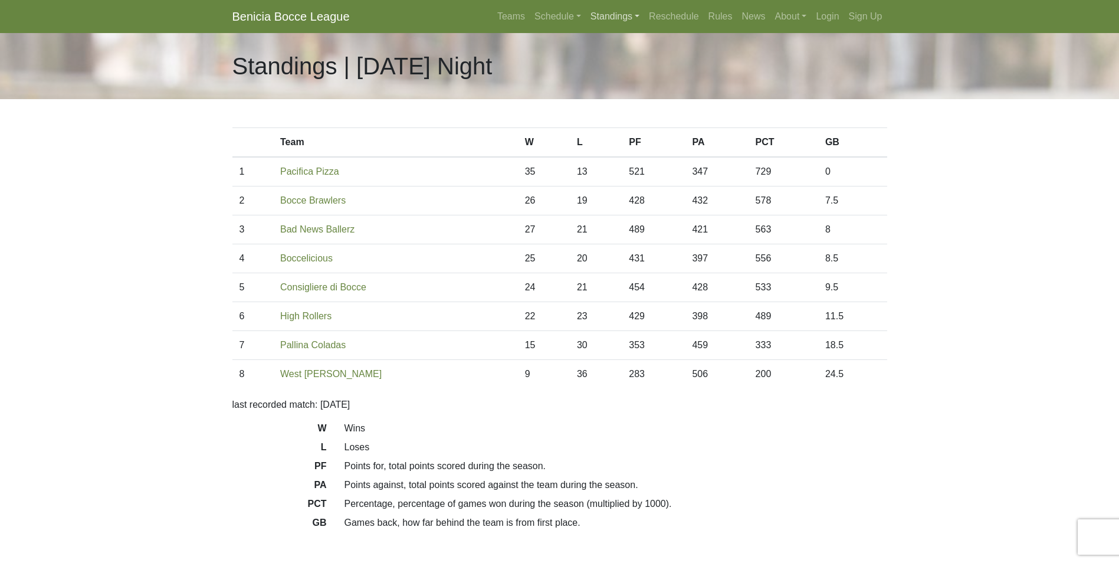
click at [622, 13] on link "Standings" at bounding box center [615, 17] width 58 height 24
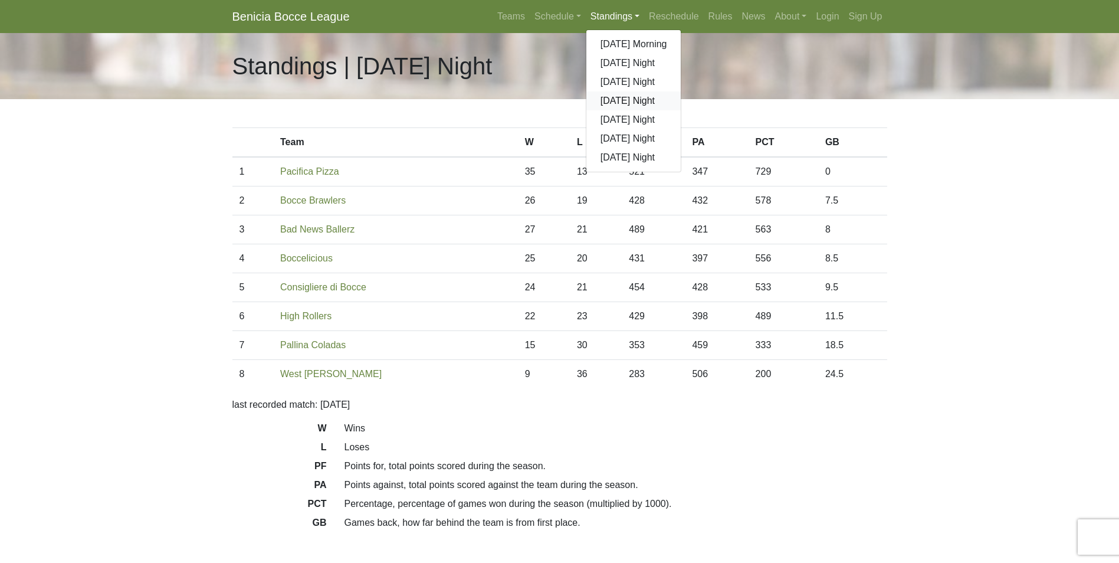
click at [628, 101] on link "[DATE] Night" at bounding box center [633, 100] width 95 height 19
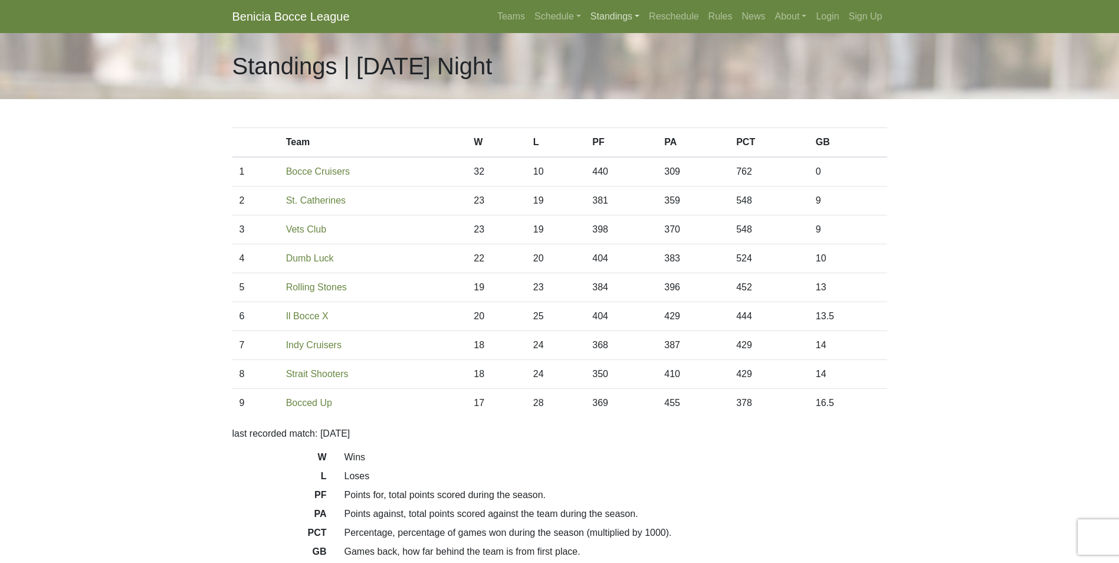
click at [617, 15] on link "Standings" at bounding box center [615, 17] width 58 height 24
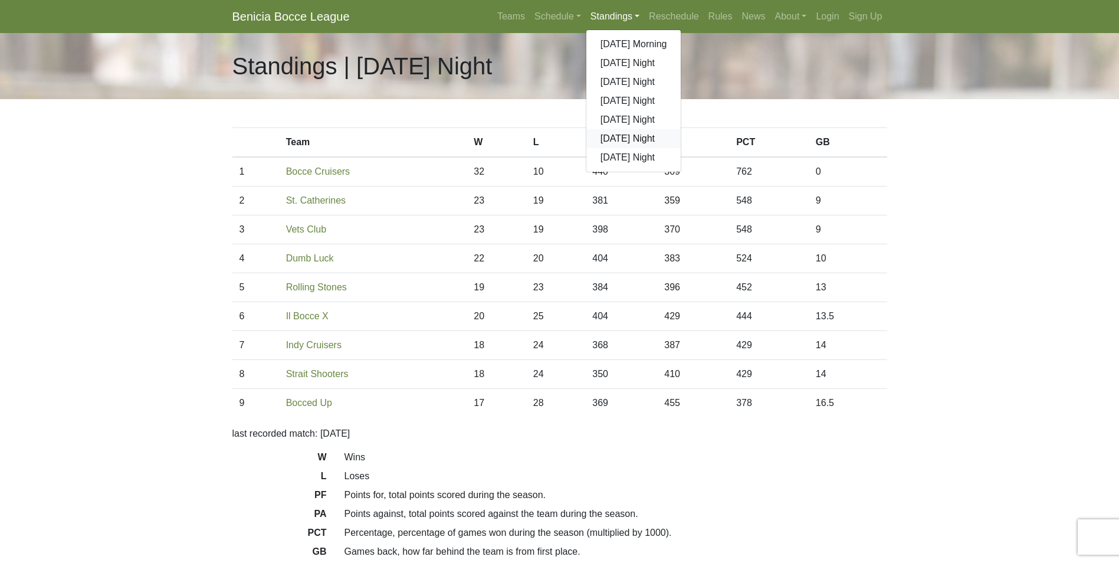
click at [629, 137] on link "[DATE] Night" at bounding box center [633, 138] width 95 height 19
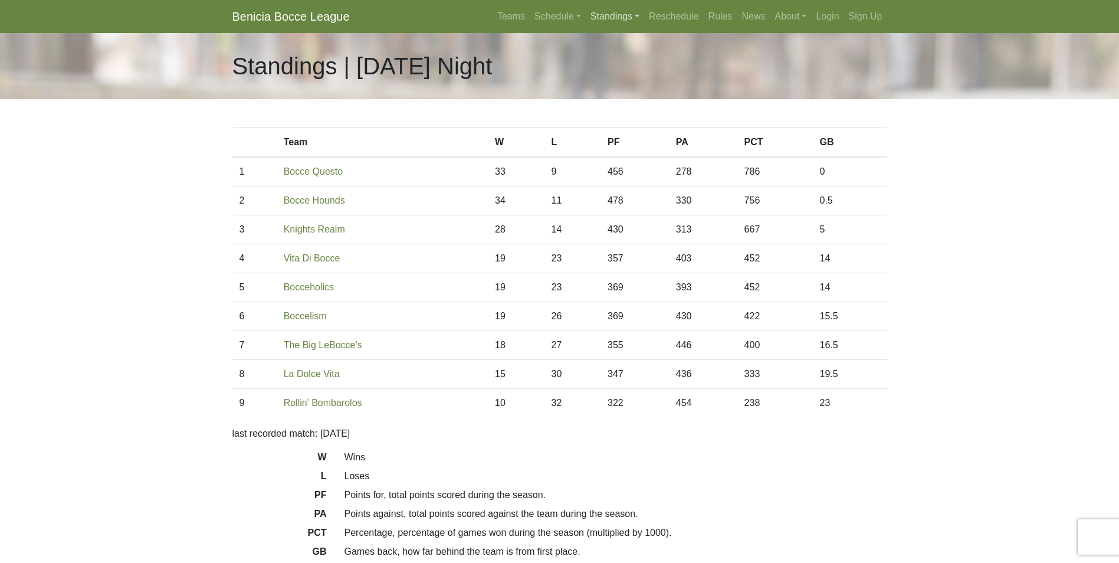
click at [609, 15] on link "Standings" at bounding box center [615, 17] width 58 height 24
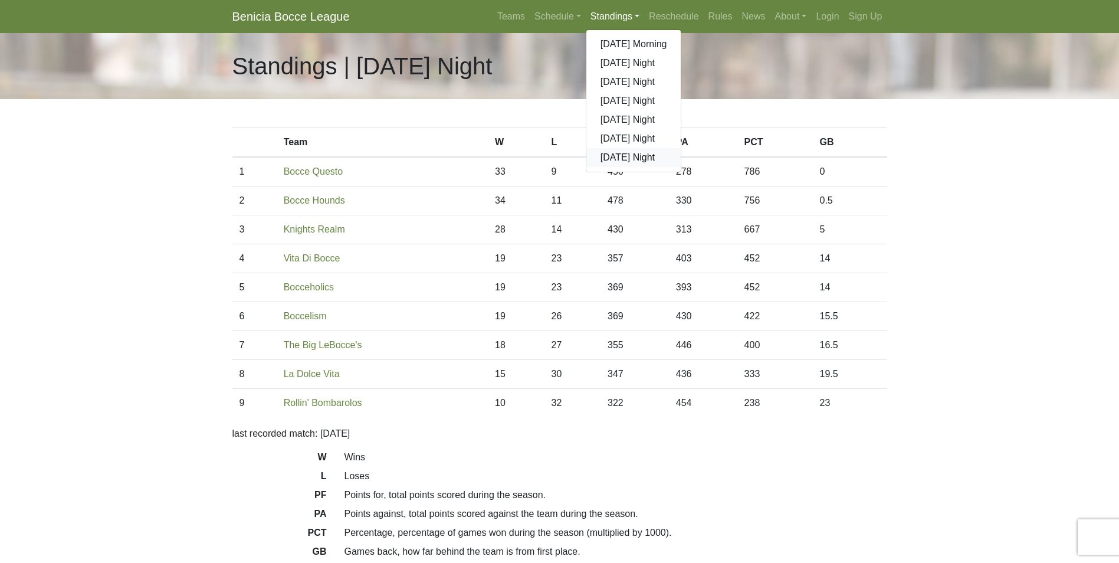
click at [621, 156] on link "[DATE] Night" at bounding box center [633, 157] width 95 height 19
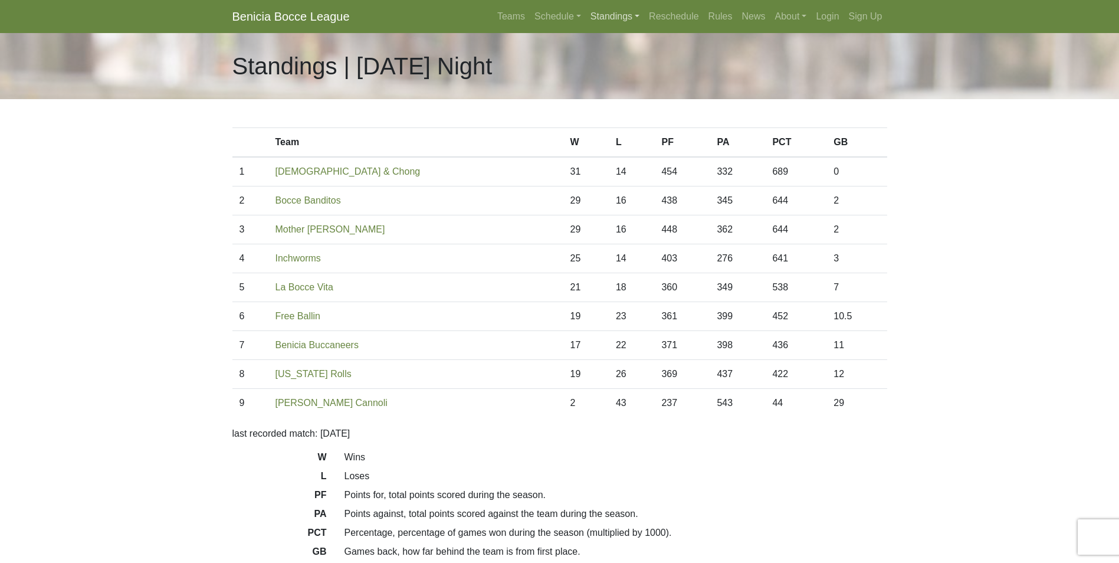
click at [617, 17] on link "Standings" at bounding box center [615, 17] width 58 height 24
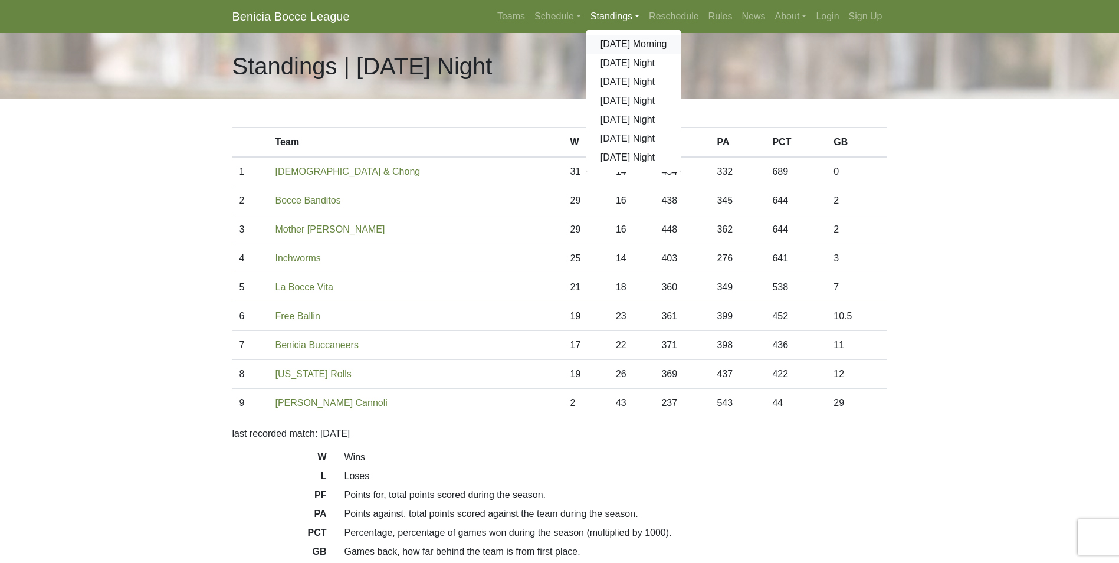
click at [633, 46] on link "[DATE] Morning" at bounding box center [633, 44] width 95 height 19
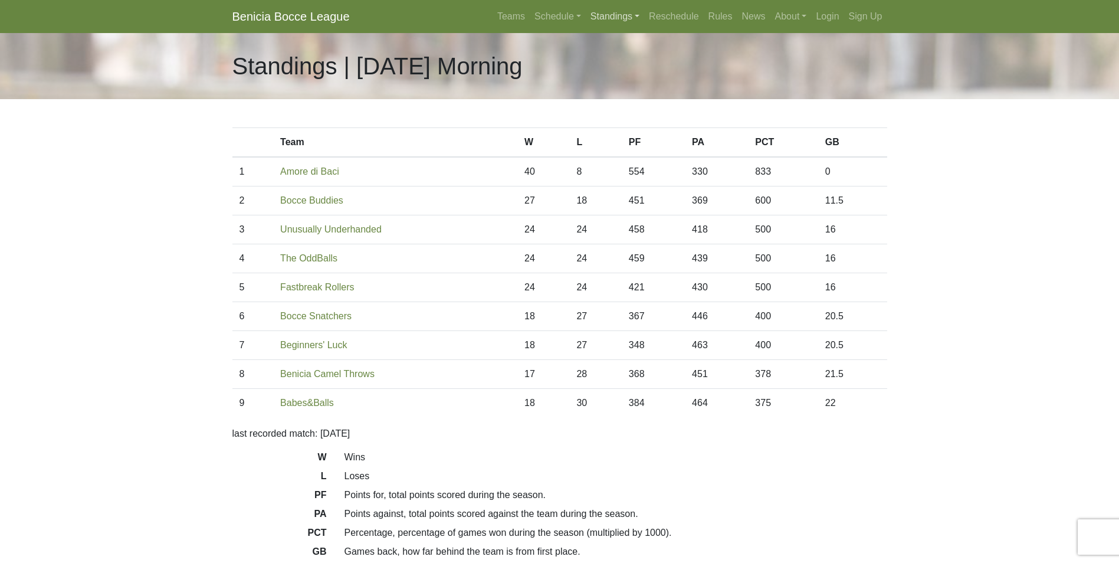
click at [611, 15] on link "Standings" at bounding box center [615, 17] width 58 height 24
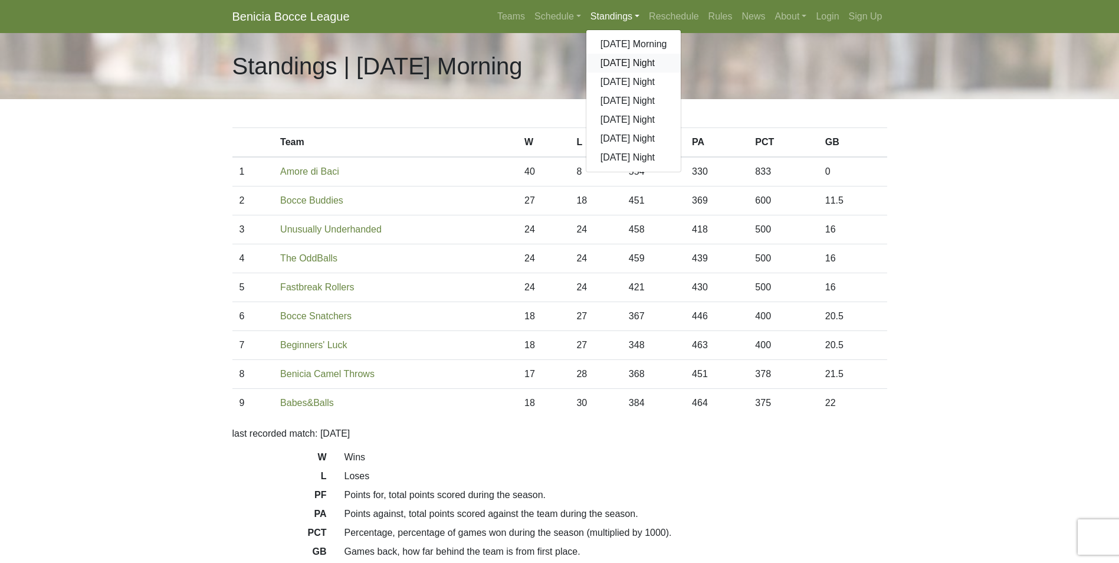
click at [628, 63] on link "[DATE] Night" at bounding box center [633, 63] width 95 height 19
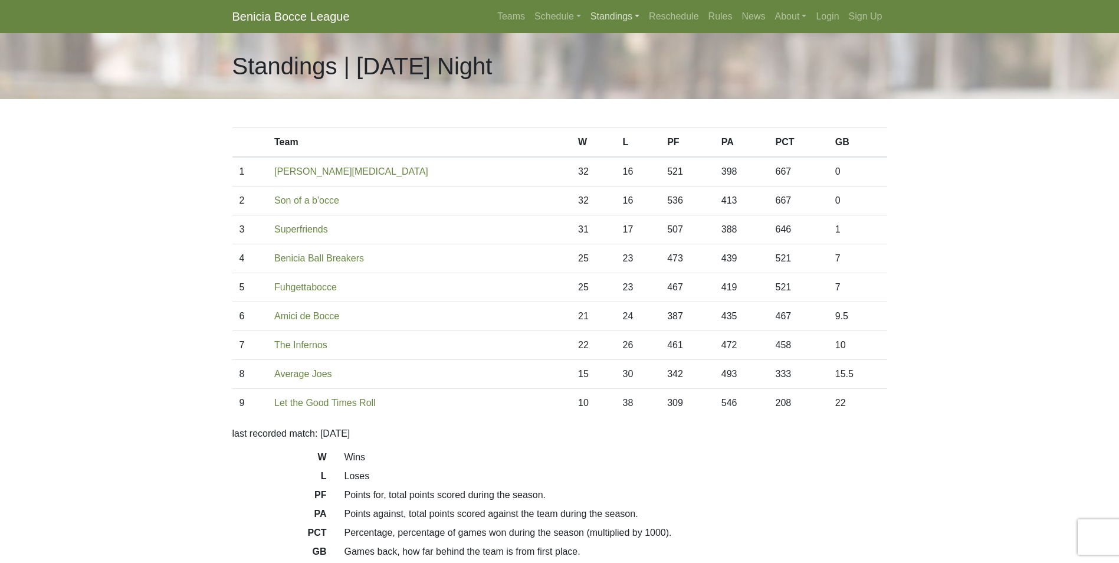
click at [617, 16] on link "Standings" at bounding box center [615, 17] width 58 height 24
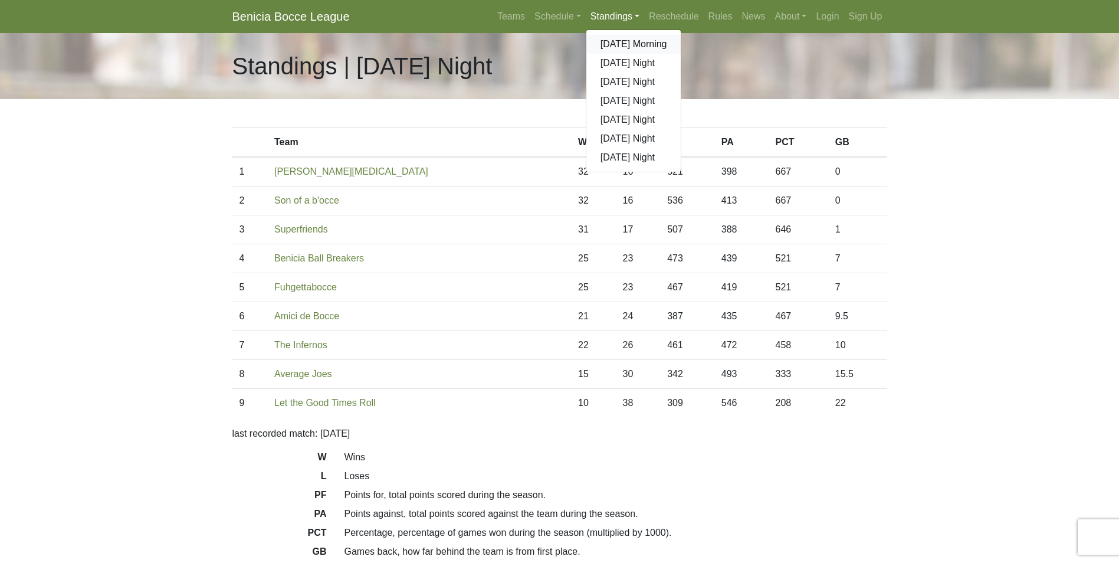
click at [621, 39] on link "[DATE] Morning" at bounding box center [633, 44] width 95 height 19
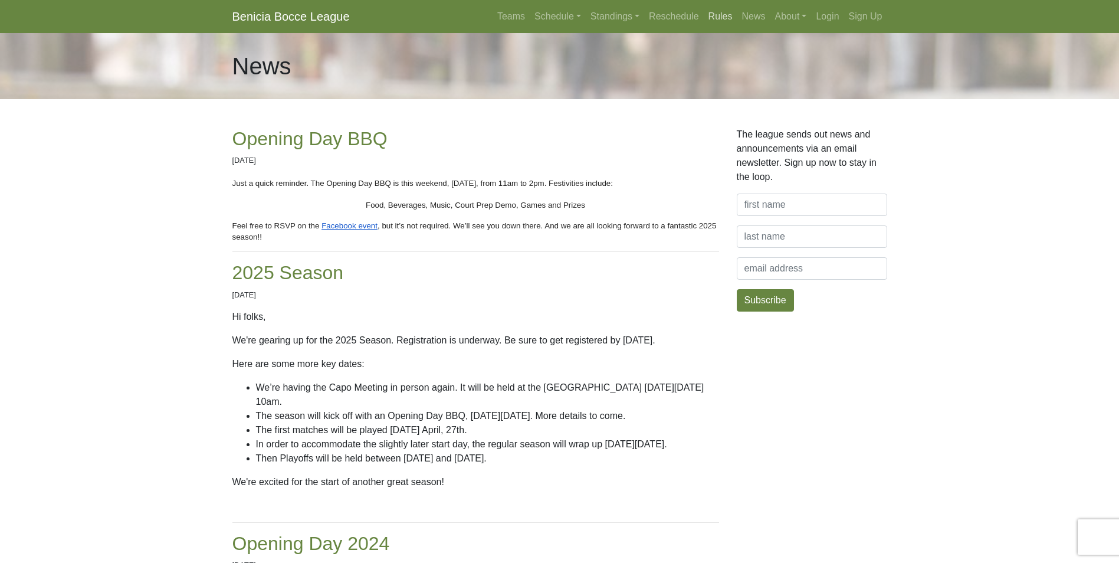
click at [720, 14] on link "Rules" at bounding box center [721, 17] width 34 height 24
